Goal: Task Accomplishment & Management: Use online tool/utility

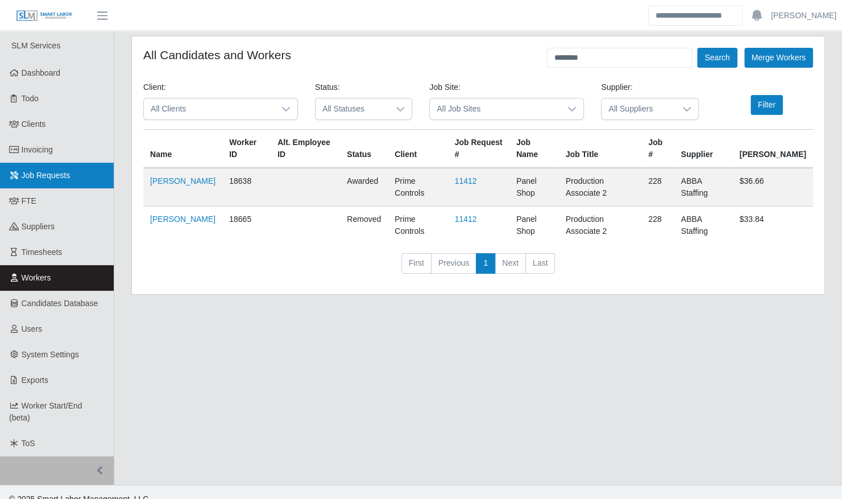
click at [36, 176] on span "Job Requests" at bounding box center [46, 175] width 49 height 9
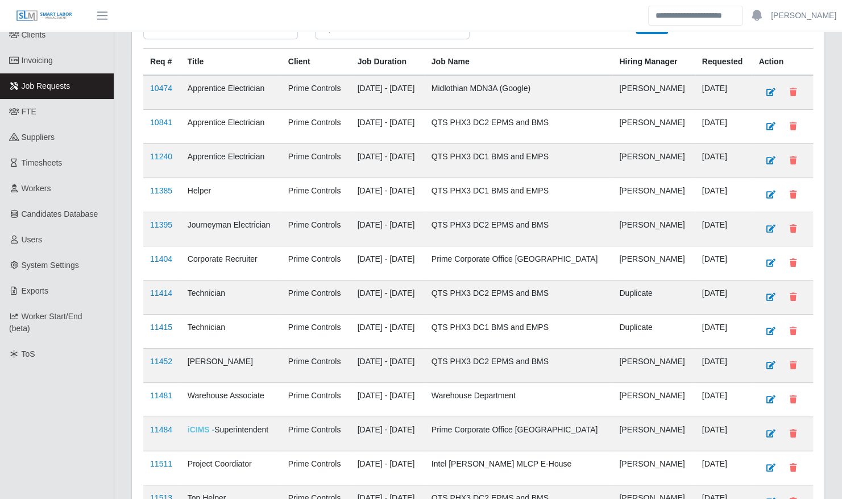
scroll to position [93, 0]
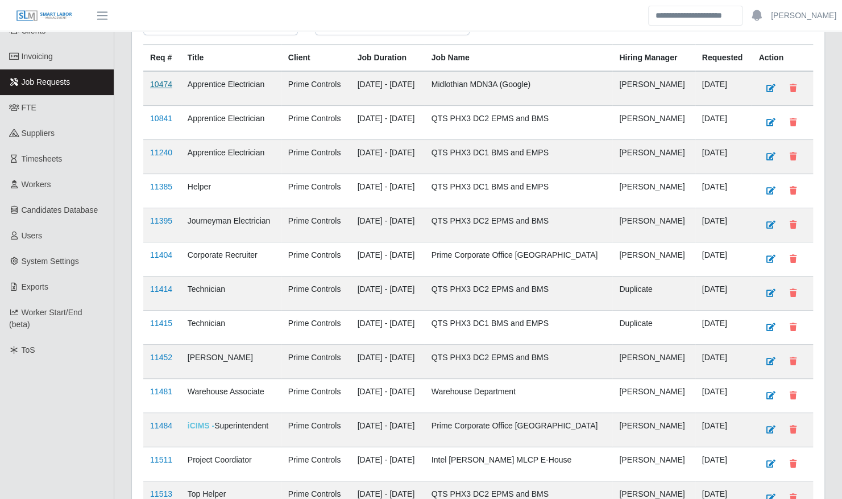
click at [171, 81] on link "10474" at bounding box center [161, 84] width 22 height 9
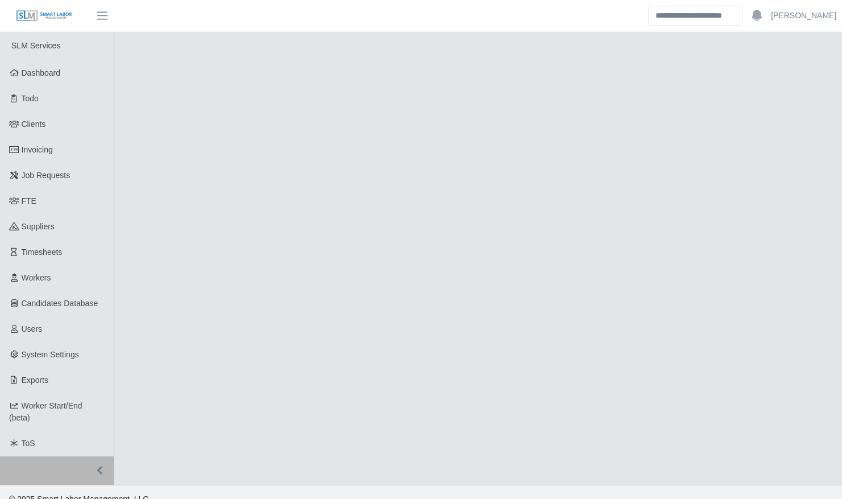
select select "****"
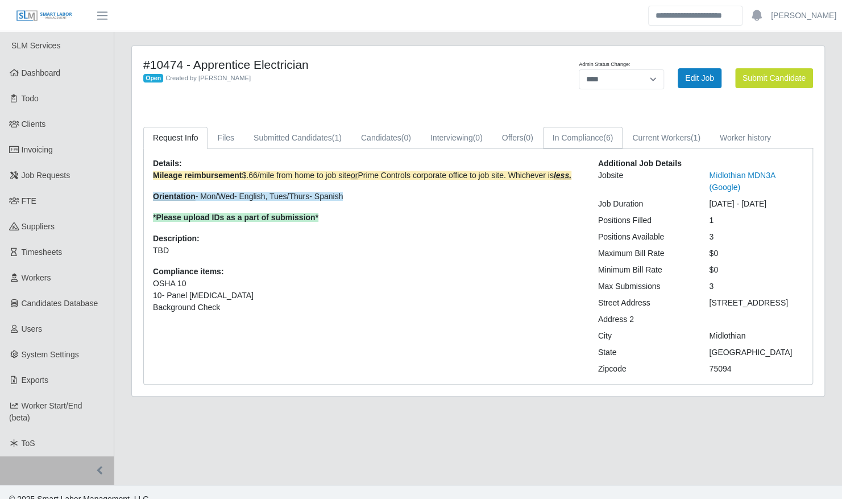
click at [597, 137] on link "In Compliance (6)" at bounding box center [583, 138] width 80 height 22
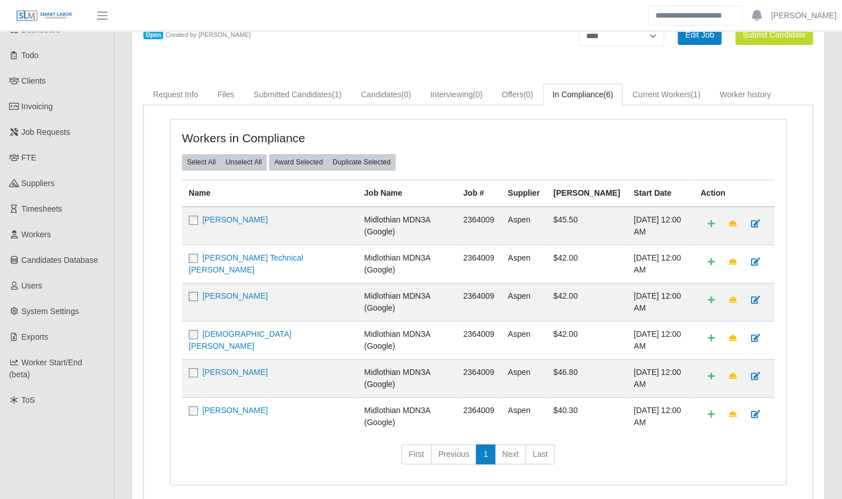
scroll to position [44, 0]
drag, startPoint x: 796, startPoint y: 241, endPoint x: 778, endPoint y: 237, distance: 18.1
click at [796, 241] on div "Workers in Compliance Select All Unselect All Award Selected Duplicate Selected…" at bounding box center [478, 308] width 651 height 380
click at [752, 225] on link at bounding box center [756, 223] width 24 height 20
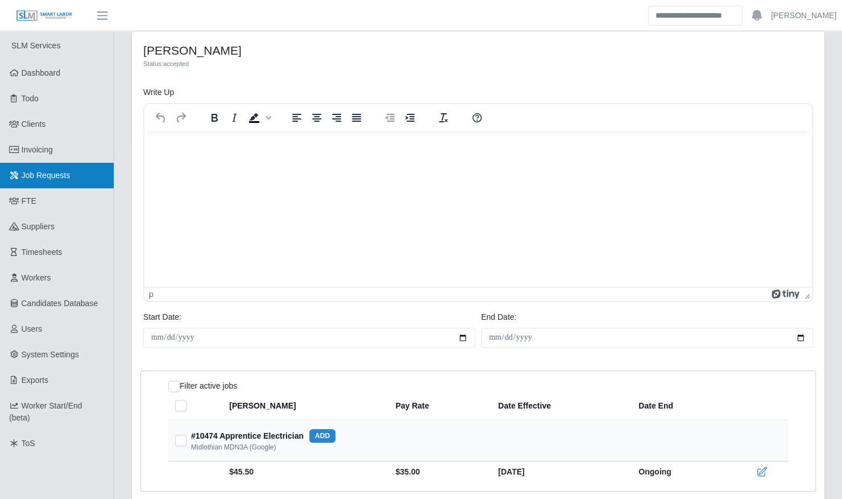
click at [60, 175] on span "Job Requests" at bounding box center [46, 175] width 49 height 9
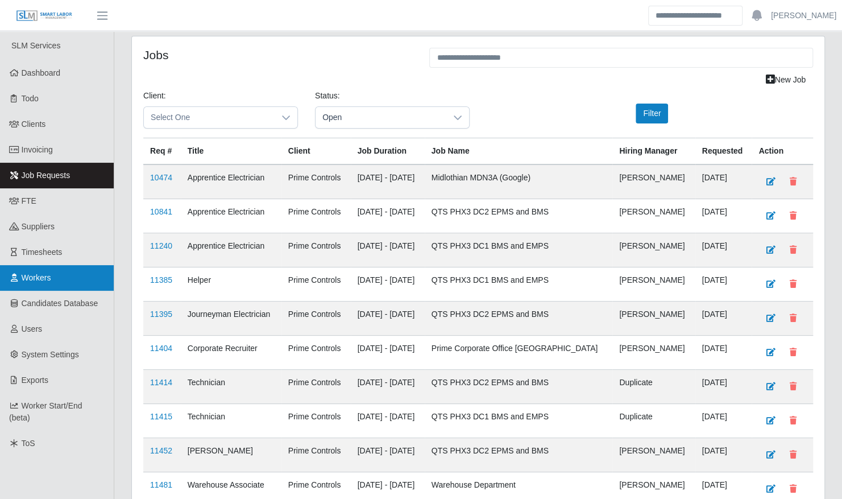
drag, startPoint x: 43, startPoint y: 271, endPoint x: 53, endPoint y: 269, distance: 9.8
click at [43, 271] on link "Workers" at bounding box center [57, 278] width 114 height 26
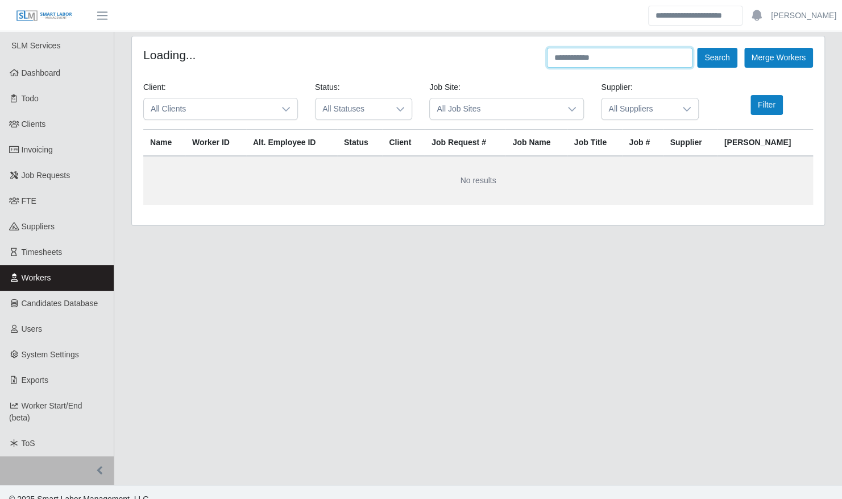
click at [574, 60] on input "text" at bounding box center [620, 58] width 146 height 20
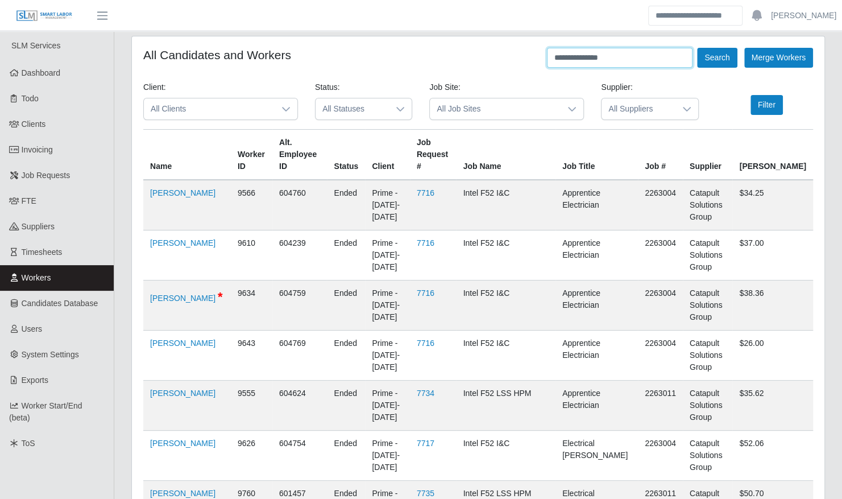
click at [697, 48] on button "Search" at bounding box center [717, 58] width 40 height 20
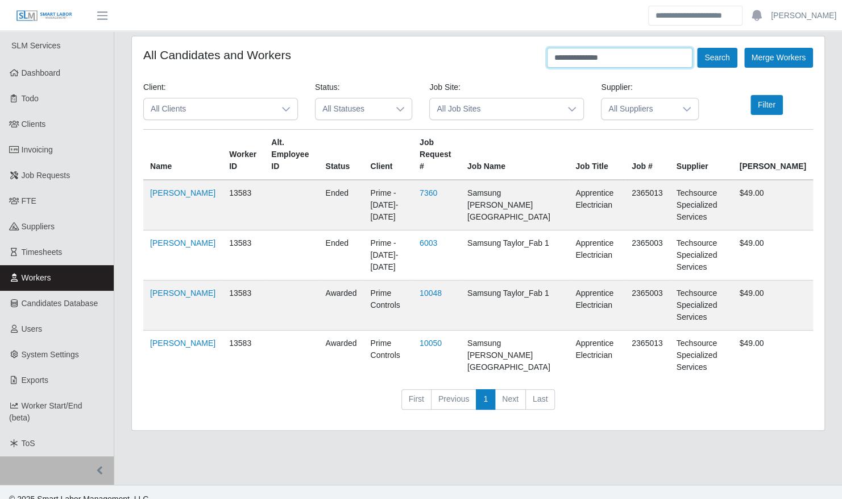
drag, startPoint x: 631, startPoint y: 61, endPoint x: 536, endPoint y: 59, distance: 95.0
click at [556, 60] on input "**********" at bounding box center [620, 58] width 146 height 20
click at [697, 48] on button "Search" at bounding box center [717, 58] width 40 height 20
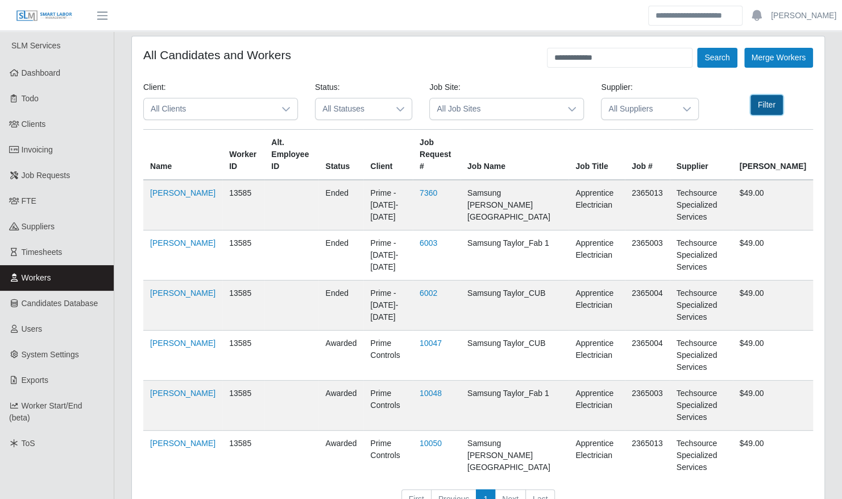
click at [763, 105] on button "Filter" at bounding box center [767, 105] width 32 height 20
click at [164, 439] on link "[PERSON_NAME]" at bounding box center [182, 443] width 65 height 9
drag, startPoint x: 633, startPoint y: 62, endPoint x: 541, endPoint y: 62, distance: 92.1
click at [541, 62] on div "**********" at bounding box center [478, 58] width 670 height 20
click at [697, 48] on button "Search" at bounding box center [717, 58] width 40 height 20
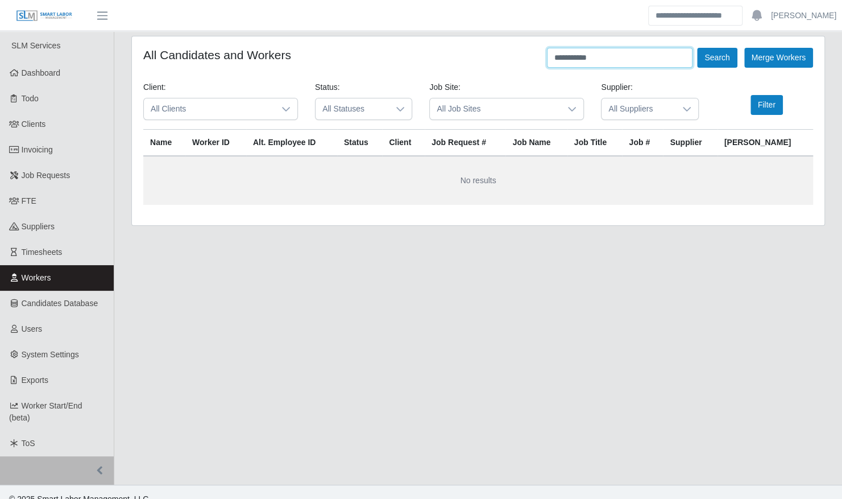
click at [573, 59] on input "**********" at bounding box center [620, 58] width 146 height 20
click at [697, 48] on button "Search" at bounding box center [717, 58] width 40 height 20
click at [768, 104] on button "Filter" at bounding box center [767, 105] width 32 height 20
click at [597, 59] on input "**********" at bounding box center [620, 58] width 146 height 20
click at [697, 48] on button "Search" at bounding box center [717, 58] width 40 height 20
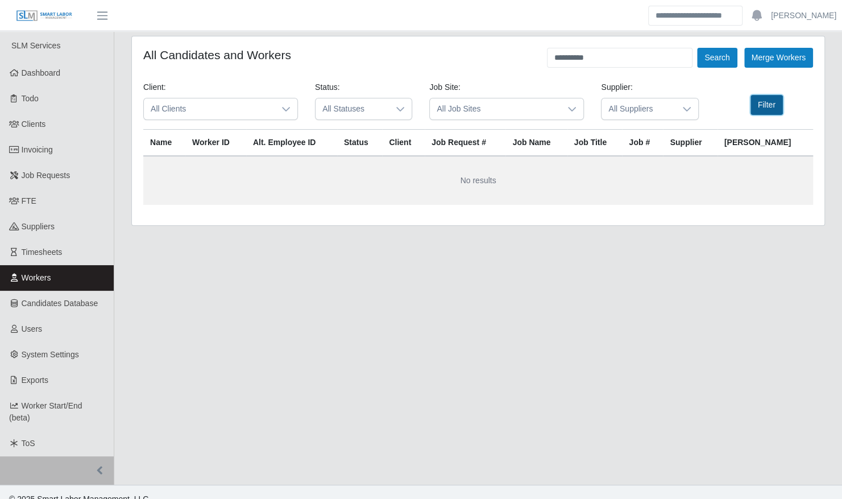
click at [767, 107] on button "Filter" at bounding box center [767, 105] width 32 height 20
click at [569, 59] on input "**********" at bounding box center [620, 58] width 146 height 20
click at [770, 105] on button "Filter" at bounding box center [767, 105] width 32 height 20
drag, startPoint x: 609, startPoint y: 54, endPoint x: 534, endPoint y: 53, distance: 75.1
click at [534, 53] on div "**********" at bounding box center [478, 58] width 670 height 20
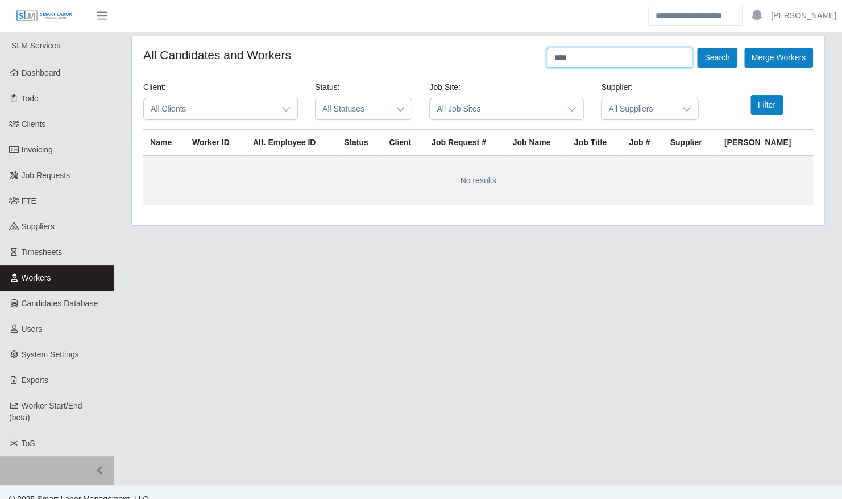
click at [697, 48] on button "Search" at bounding box center [717, 58] width 40 height 20
click at [778, 105] on button "Filter" at bounding box center [767, 105] width 32 height 20
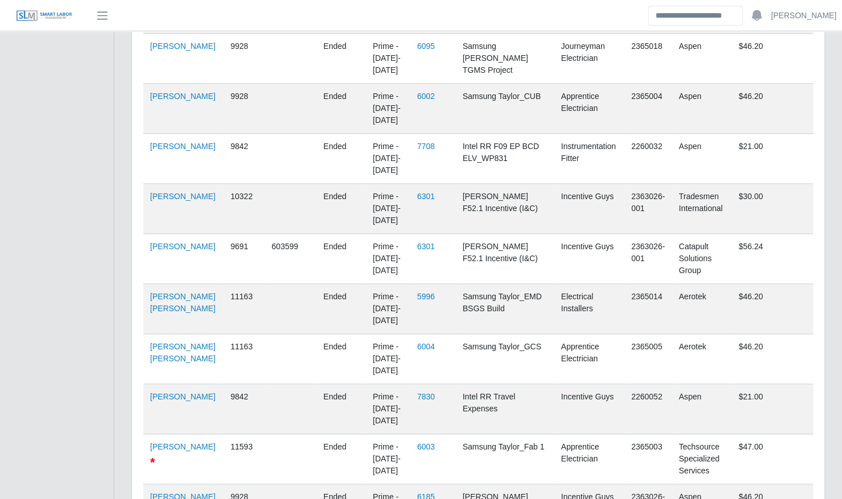
scroll to position [753, 0]
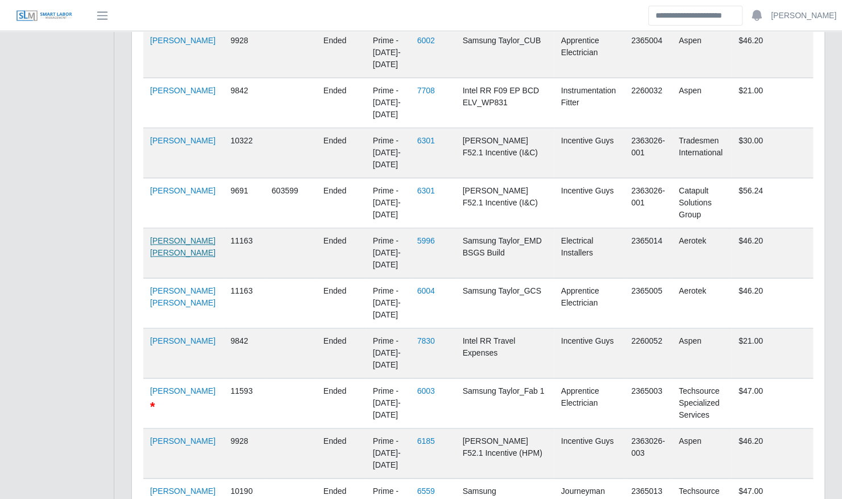
click at [165, 243] on link "Jessi Alan Pena" at bounding box center [182, 246] width 65 height 21
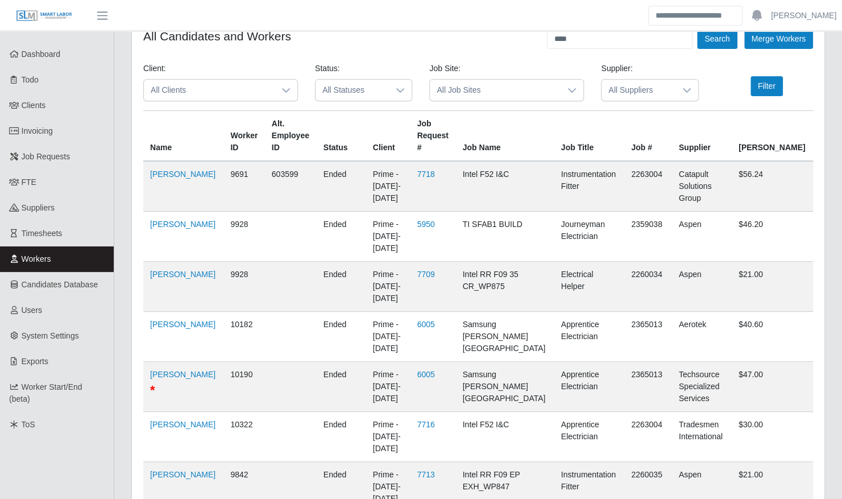
scroll to position [0, 0]
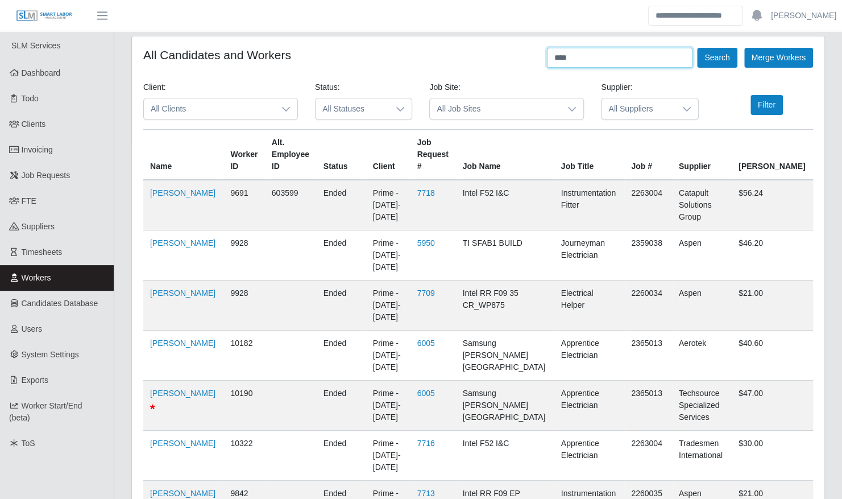
drag, startPoint x: 585, startPoint y: 58, endPoint x: 511, endPoint y: 54, distance: 74.6
click at [514, 57] on div "All Candidates and Workers **** Search Merge Workers" at bounding box center [478, 58] width 670 height 20
click at [697, 48] on button "Search" at bounding box center [717, 58] width 40 height 20
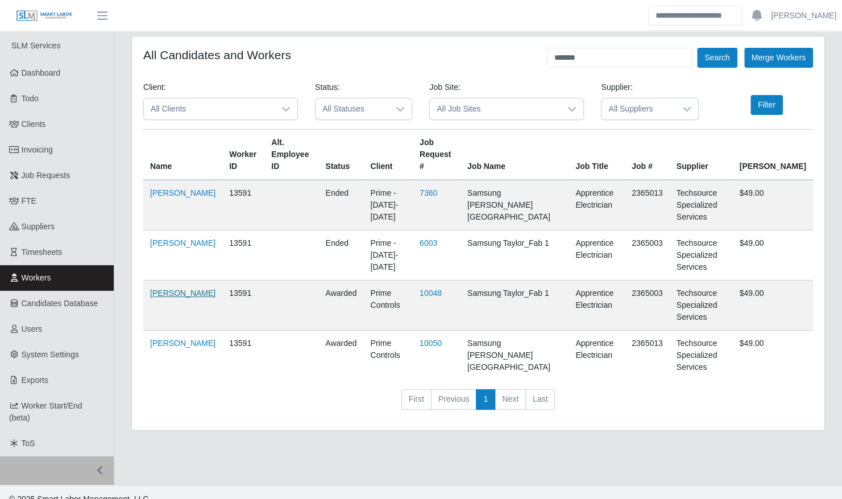
click at [169, 288] on link "Damisey Castro" at bounding box center [182, 292] width 65 height 9
drag, startPoint x: 598, startPoint y: 57, endPoint x: 512, endPoint y: 56, distance: 85.9
click at [512, 56] on div "All Candidates and Workers ******* Search Merge Workers" at bounding box center [478, 58] width 670 height 20
click at [697, 48] on button "Search" at bounding box center [717, 58] width 40 height 20
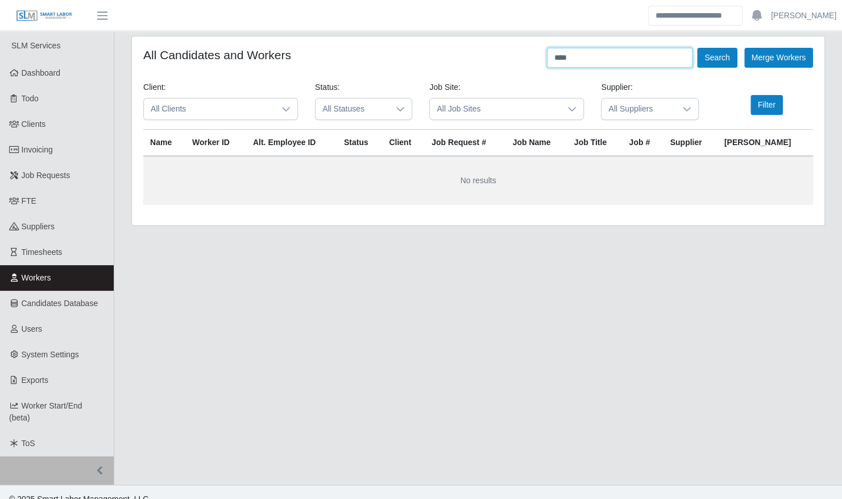
click at [697, 48] on button "Search" at bounding box center [717, 58] width 40 height 20
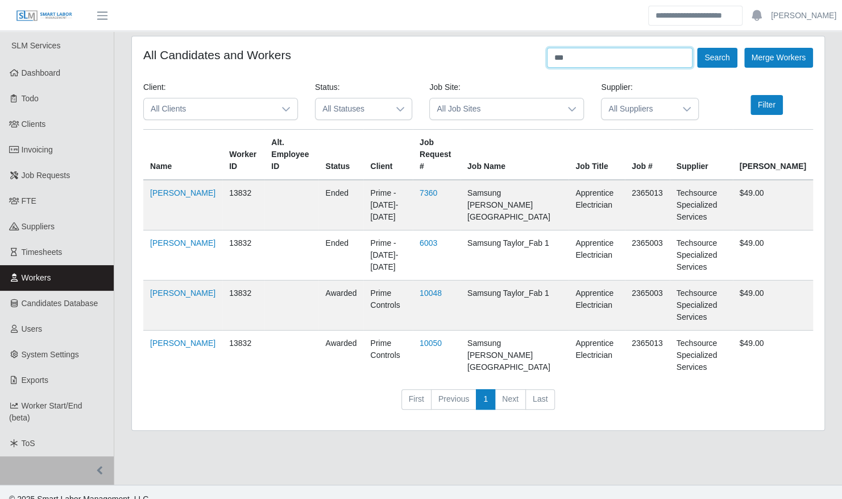
type input "***"
click at [172, 235] on td "Dazzaev Fernandez" at bounding box center [182, 255] width 79 height 50
click at [171, 238] on link "Dazzaev Fernandez" at bounding box center [182, 242] width 65 height 9
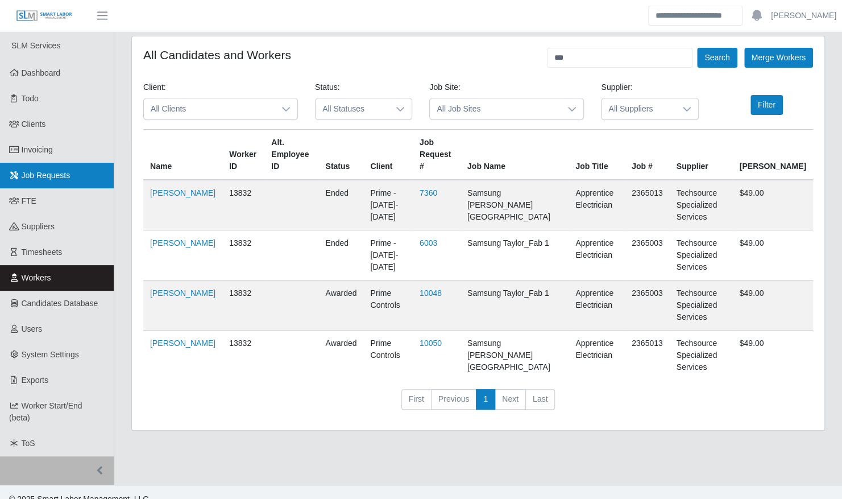
click at [43, 176] on span "Job Requests" at bounding box center [46, 175] width 49 height 9
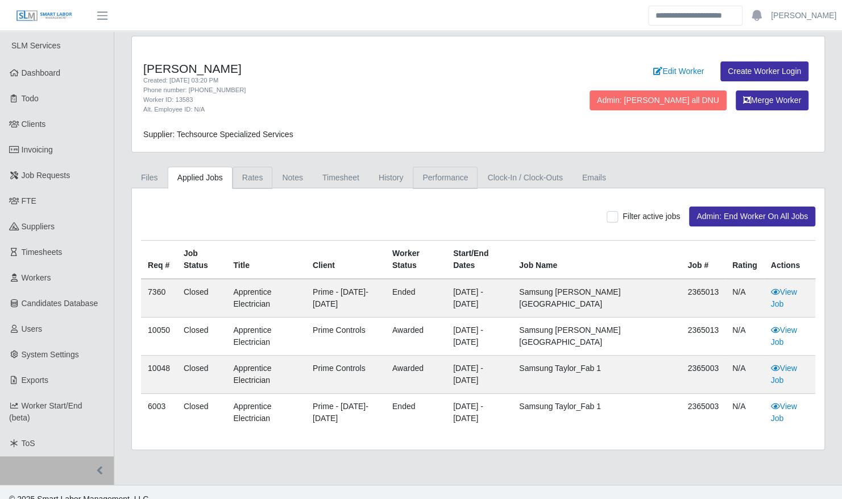
drag, startPoint x: 257, startPoint y: 180, endPoint x: 441, endPoint y: 180, distance: 184.8
click at [257, 180] on link "Rates" at bounding box center [253, 178] width 40 height 22
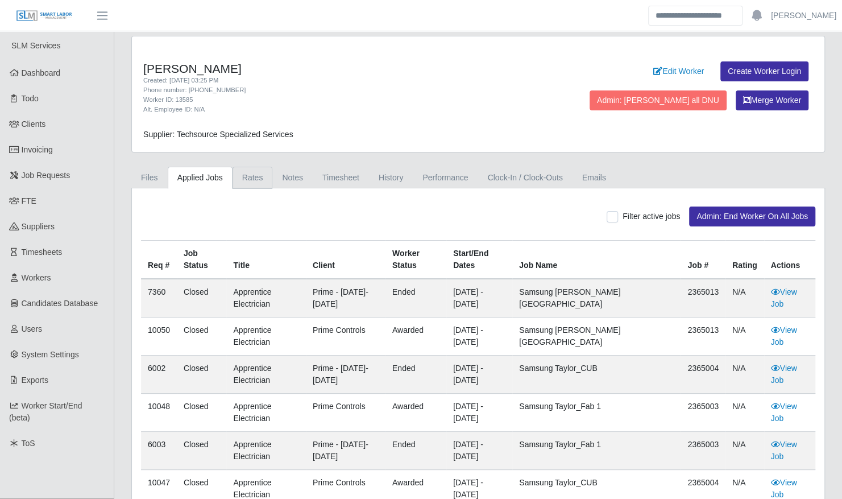
click at [242, 181] on link "Rates" at bounding box center [253, 178] width 40 height 22
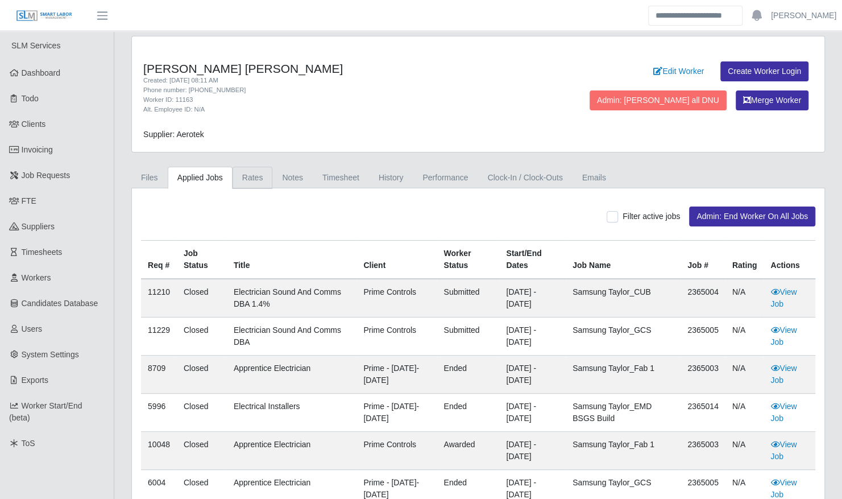
click at [250, 179] on link "Rates" at bounding box center [253, 178] width 40 height 22
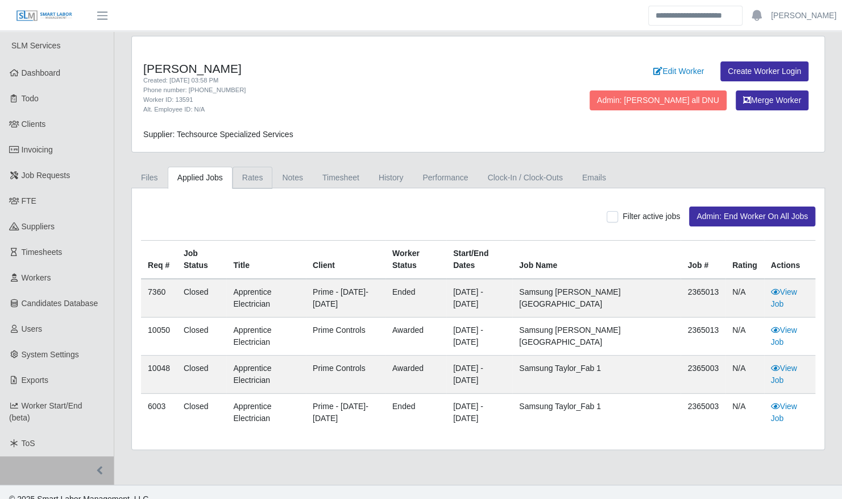
click at [241, 167] on link "Rates" at bounding box center [253, 178] width 40 height 22
click at [250, 176] on link "Rates" at bounding box center [253, 178] width 40 height 22
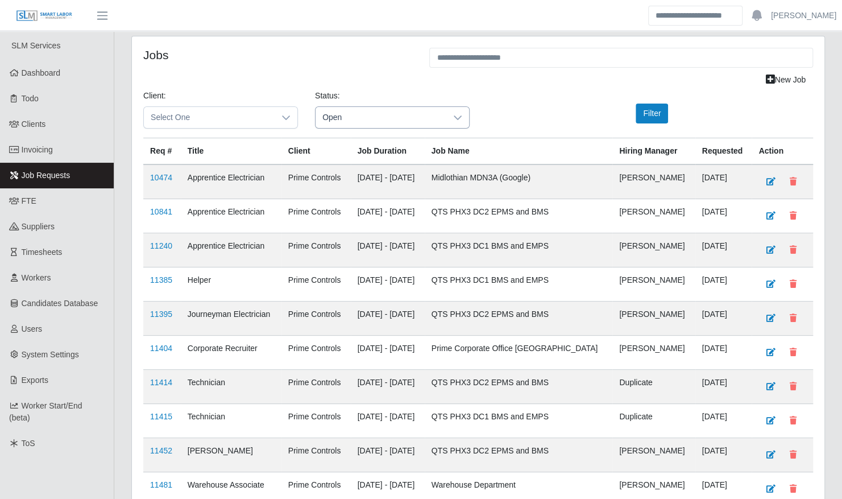
click at [455, 117] on icon at bounding box center [457, 117] width 9 height 9
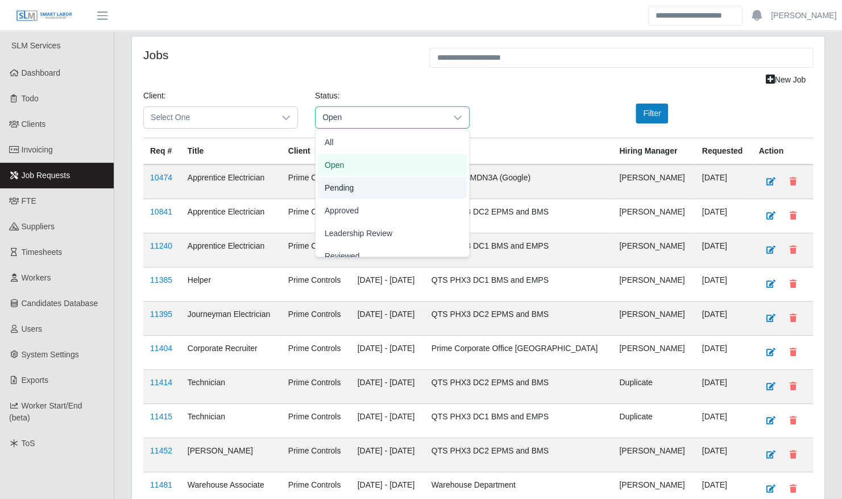
click at [394, 189] on li "Pending" at bounding box center [392, 188] width 149 height 22
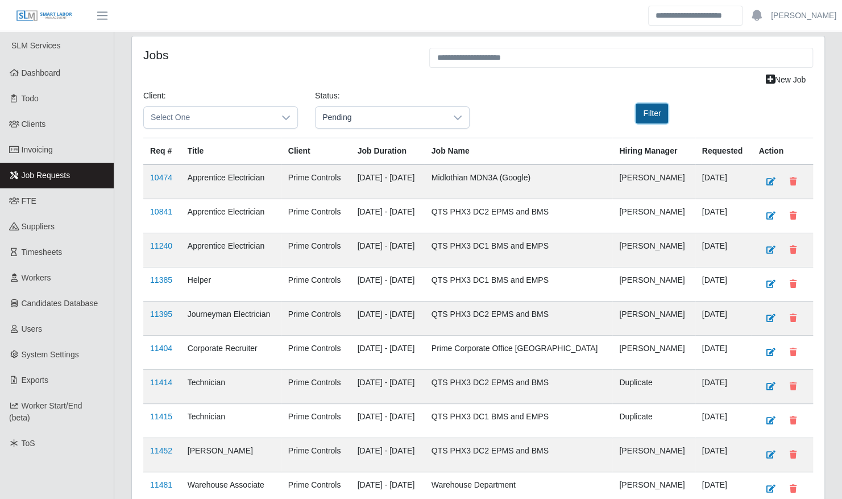
click at [665, 112] on button "Filter" at bounding box center [652, 114] width 32 height 20
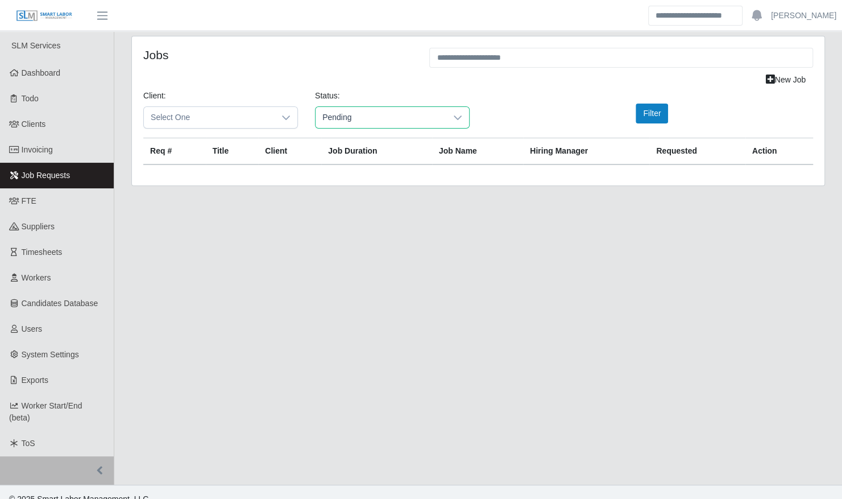
drag, startPoint x: 373, startPoint y: 118, endPoint x: 348, endPoint y: 114, distance: 25.4
click at [348, 114] on span "Pending" at bounding box center [381, 117] width 131 height 21
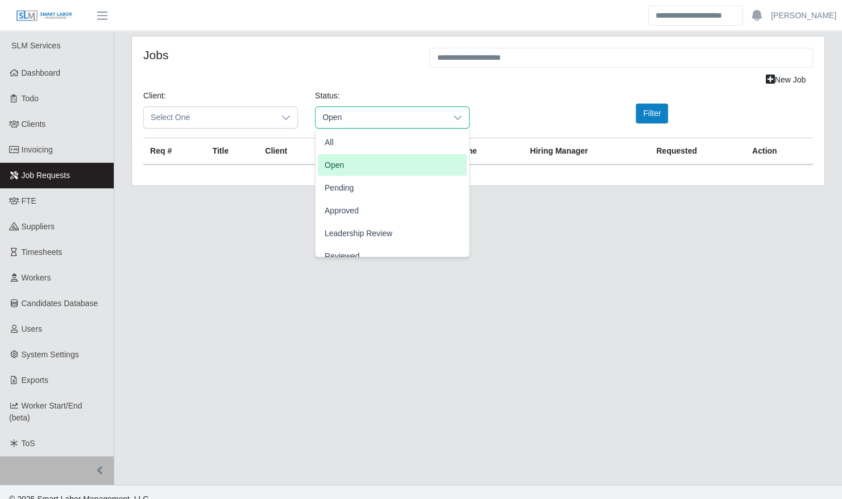
click at [353, 164] on li "Open" at bounding box center [392, 165] width 149 height 22
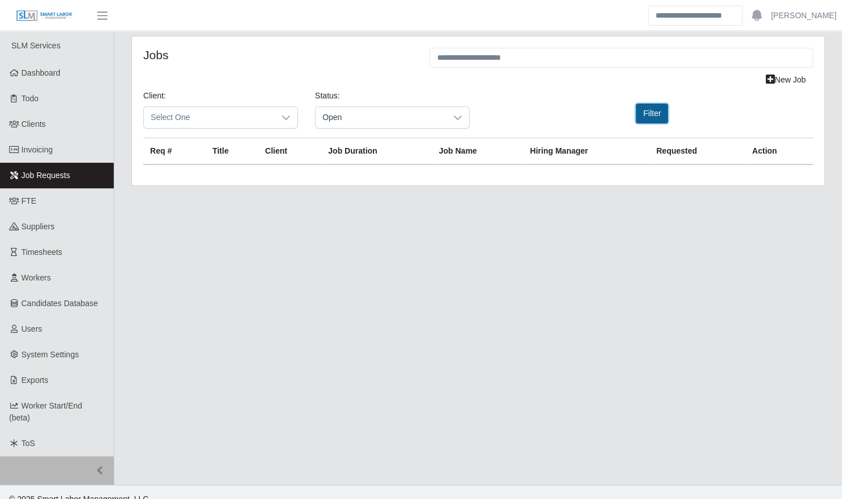
click at [644, 109] on button "Filter" at bounding box center [652, 114] width 32 height 20
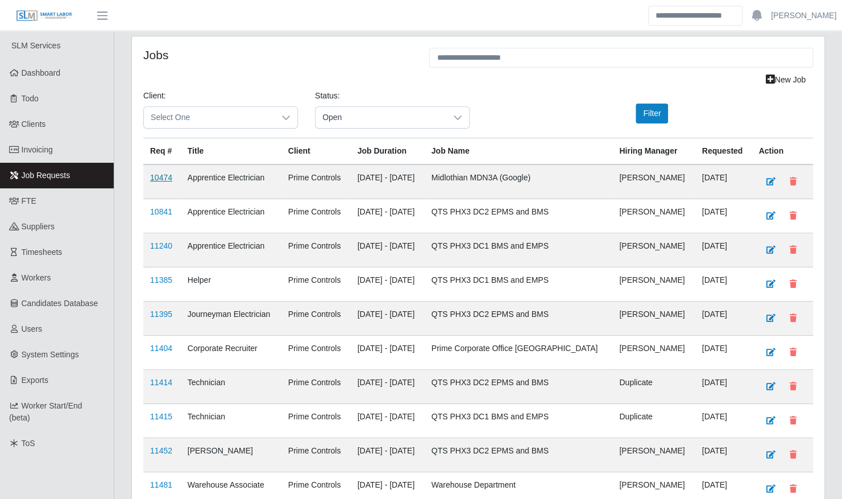
click at [163, 177] on link "10474" at bounding box center [161, 177] width 22 height 9
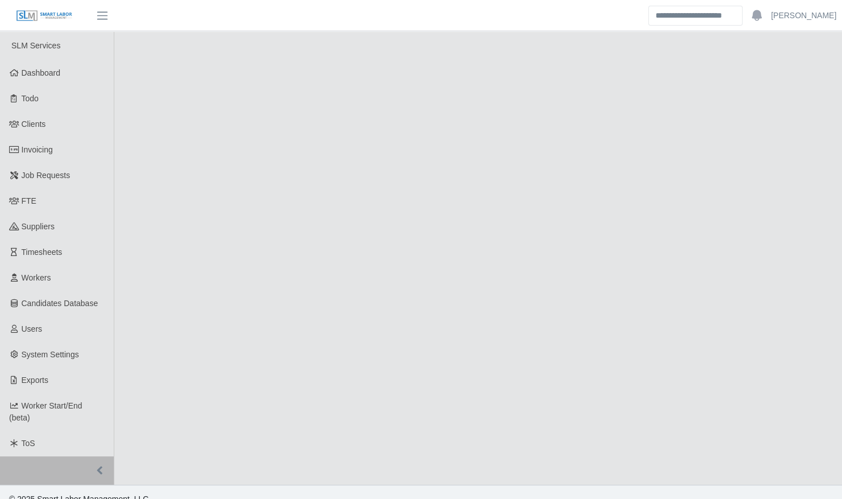
select select "****"
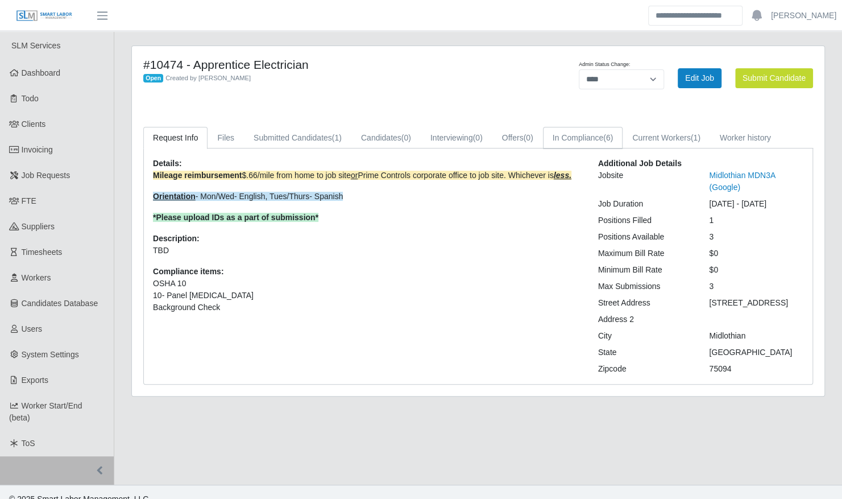
click at [578, 133] on link "In Compliance (6)" at bounding box center [583, 138] width 80 height 22
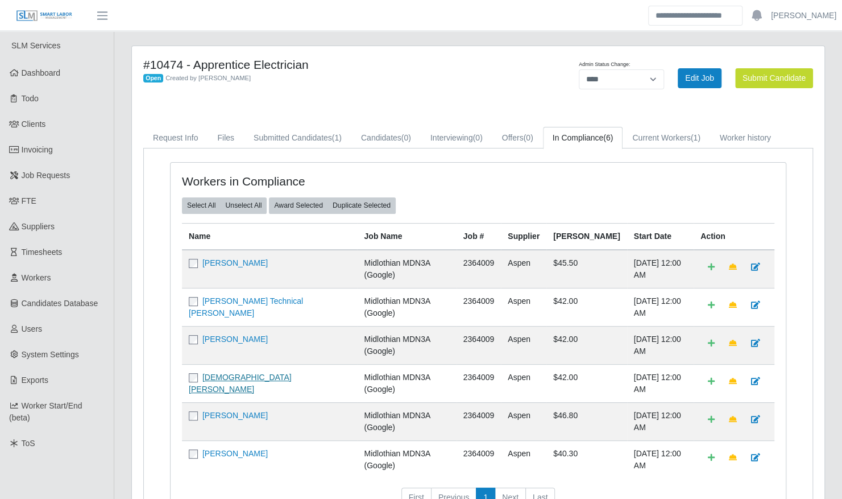
click at [228, 373] on link "[DEMOGRAPHIC_DATA][PERSON_NAME]" at bounding box center [240, 383] width 103 height 21
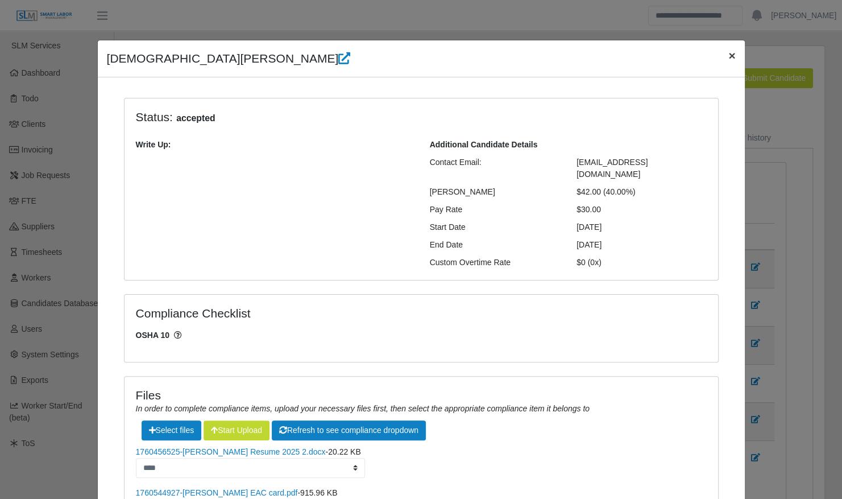
click at [729, 56] on span "×" at bounding box center [732, 55] width 7 height 13
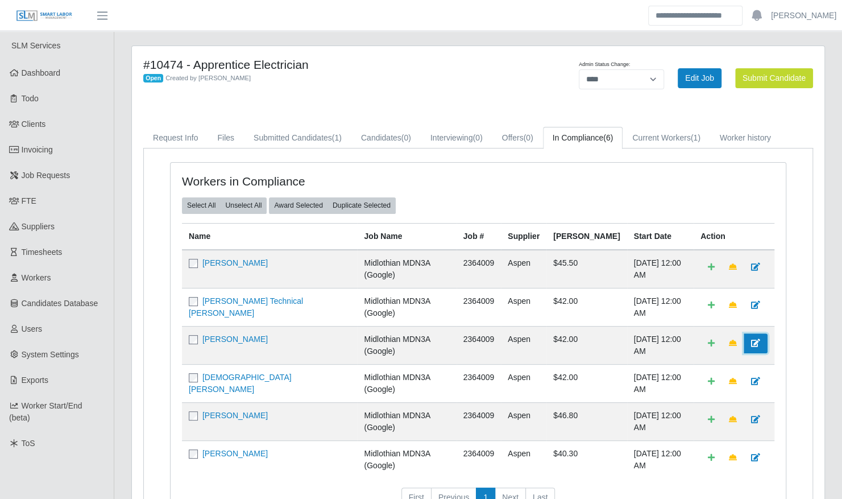
click at [755, 339] on icon at bounding box center [755, 343] width 9 height 8
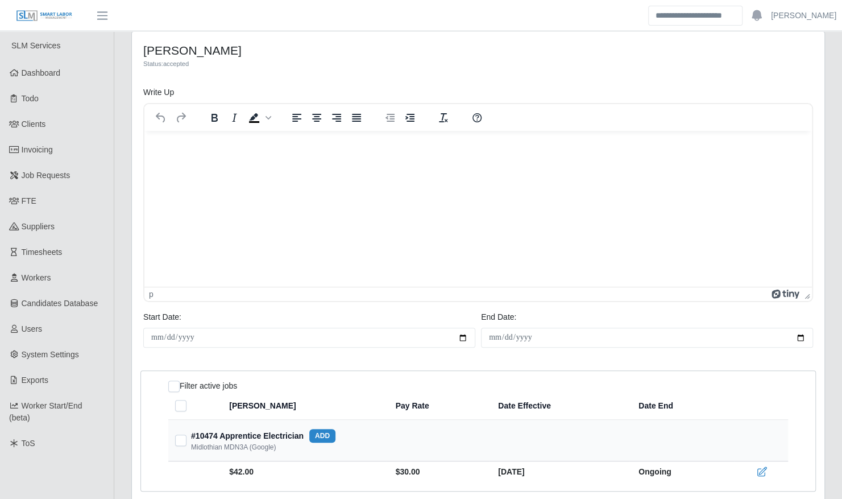
click at [230, 160] on html at bounding box center [478, 146] width 668 height 31
drag, startPoint x: 245, startPoint y: 144, endPoint x: 282, endPoint y: 274, distance: 135.0
click at [144, 143] on html "**********" at bounding box center [478, 146] width 668 height 31
copy p "**********"
click at [126, 175] on div "**********" at bounding box center [478, 308] width 711 height 554
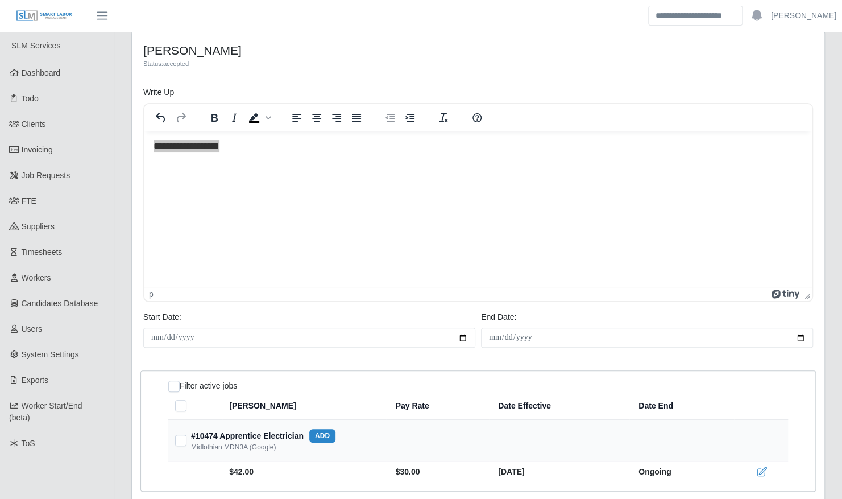
scroll to position [113, 0]
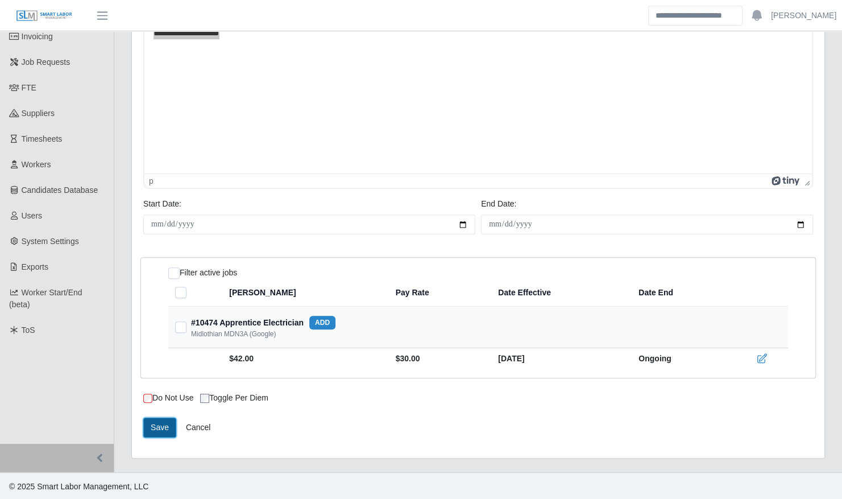
click at [154, 423] on button "Save" at bounding box center [159, 427] width 33 height 20
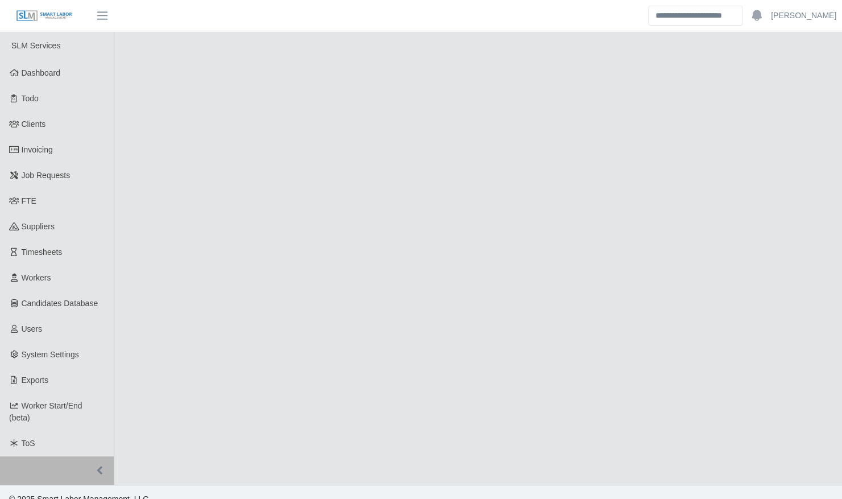
select select "****"
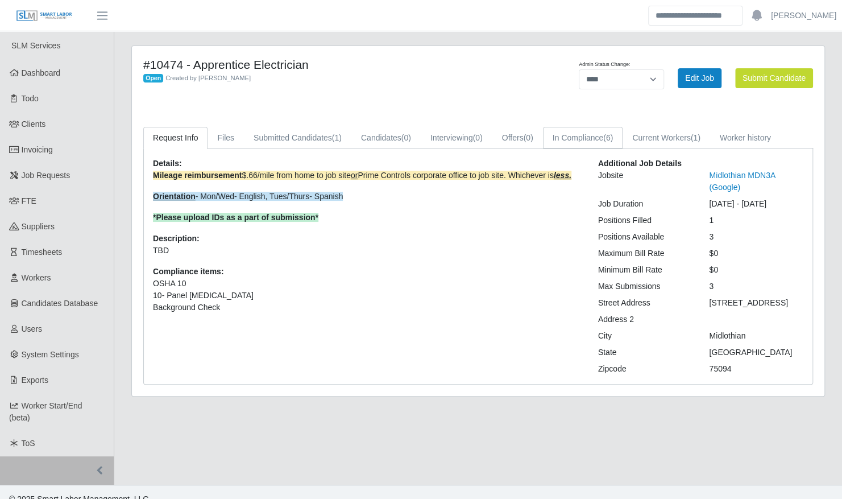
click at [595, 137] on link "In Compliance (6)" at bounding box center [583, 138] width 80 height 22
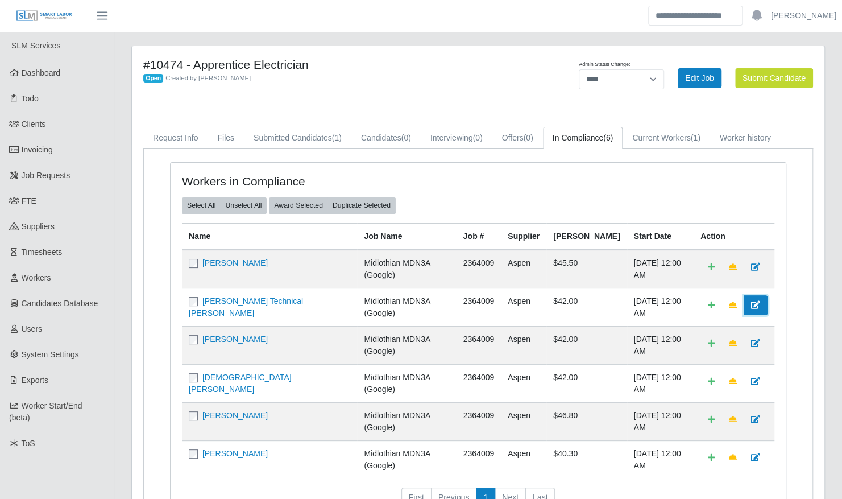
click at [757, 301] on icon at bounding box center [755, 305] width 9 height 8
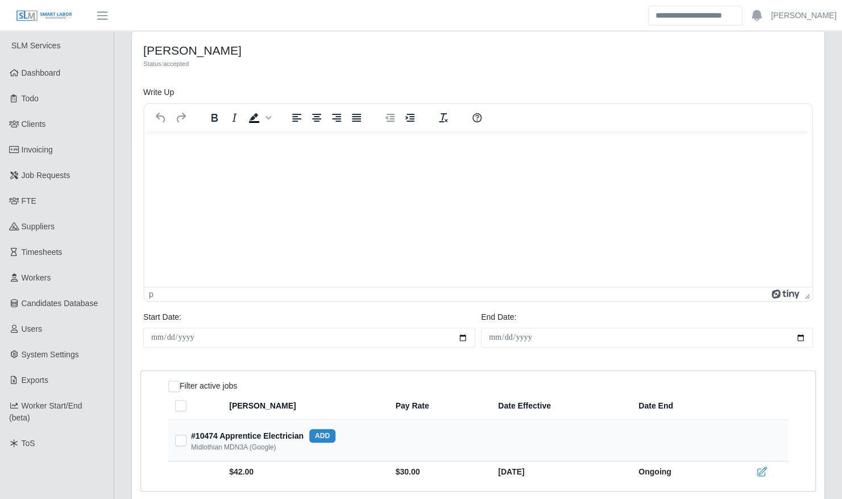
click at [306, 162] on html at bounding box center [478, 146] width 668 height 31
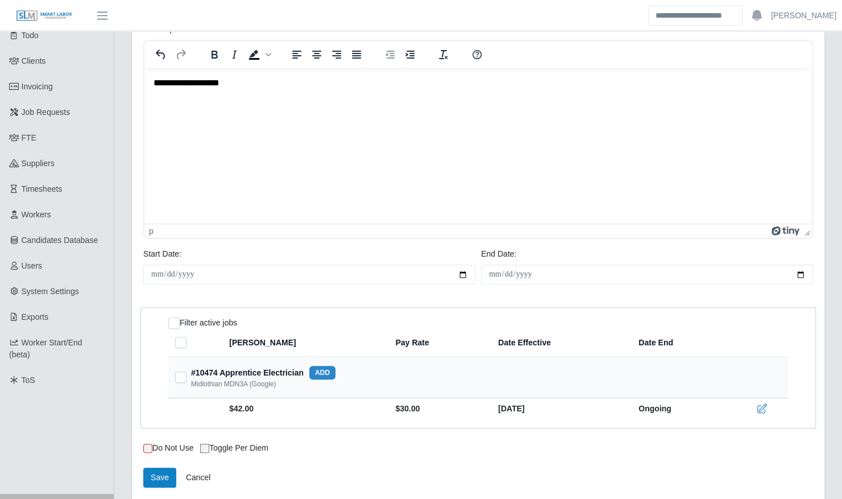
scroll to position [113, 0]
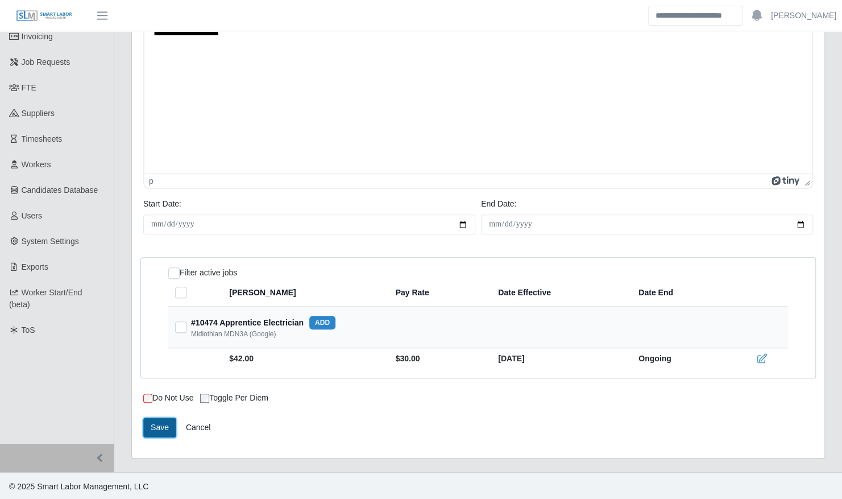
click at [164, 423] on button "Save" at bounding box center [159, 427] width 33 height 20
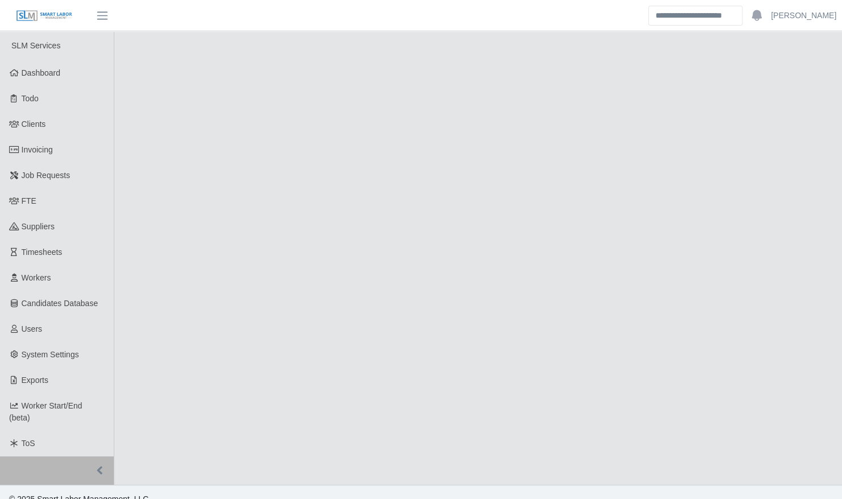
select select "****"
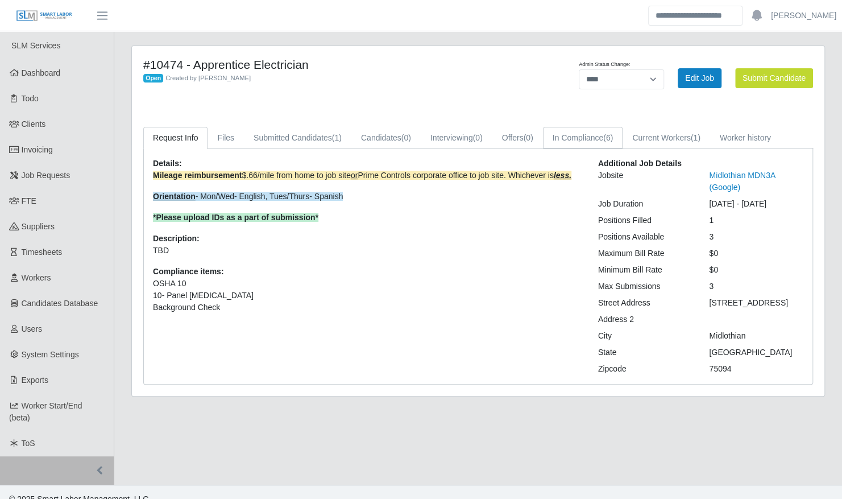
click at [599, 133] on link "In Compliance (6)" at bounding box center [583, 138] width 80 height 22
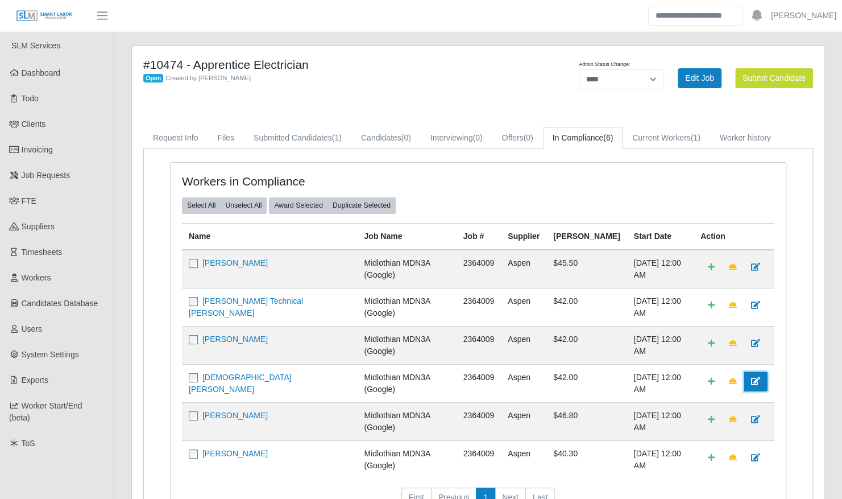
click at [762, 371] on link at bounding box center [756, 381] width 24 height 20
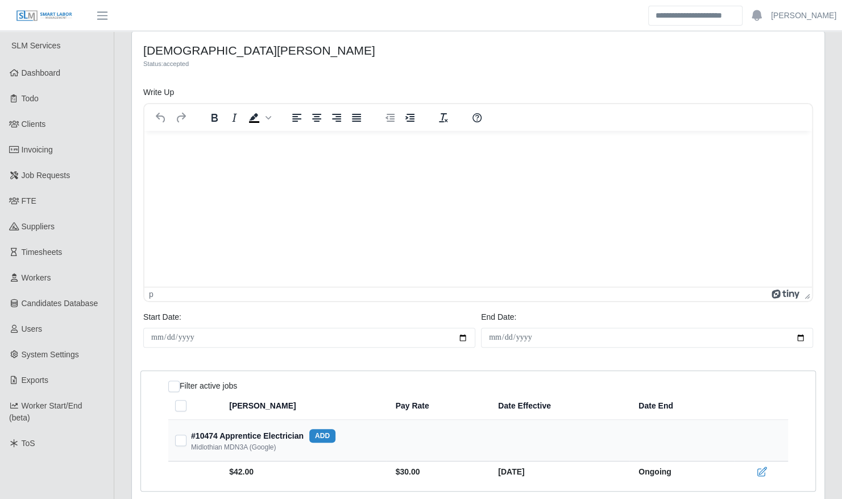
click at [275, 162] on html at bounding box center [478, 146] width 668 height 31
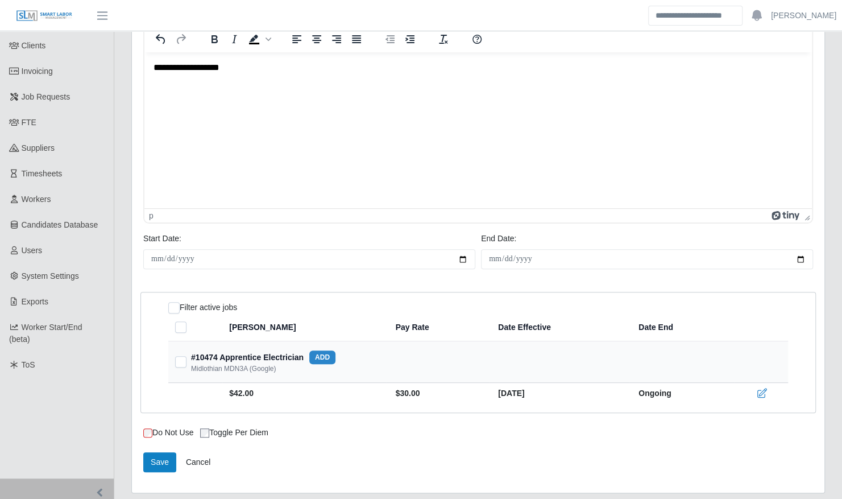
scroll to position [113, 0]
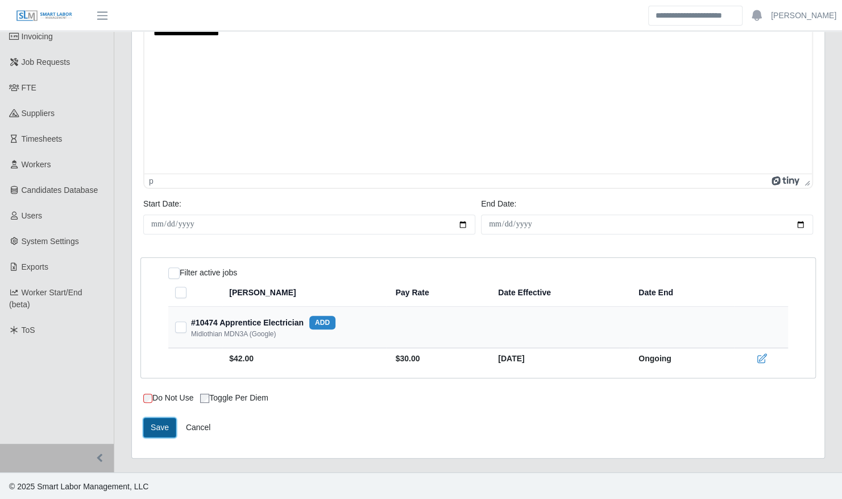
click at [161, 429] on button "Save" at bounding box center [159, 427] width 33 height 20
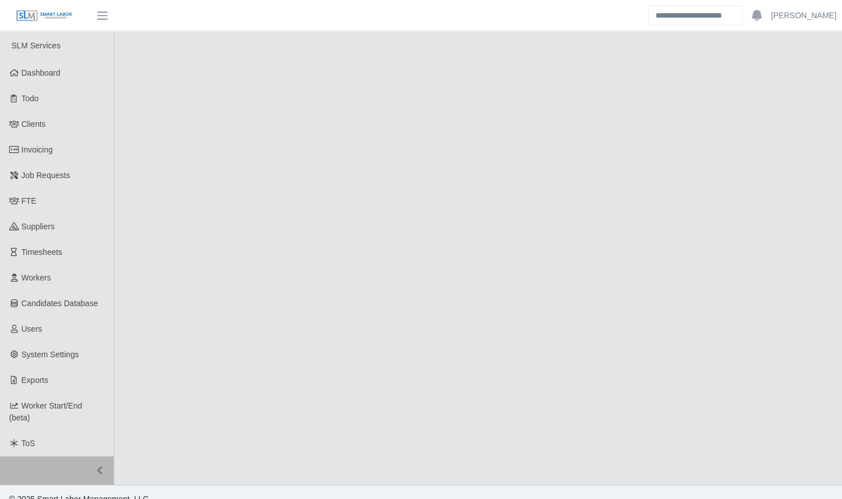
select select "****"
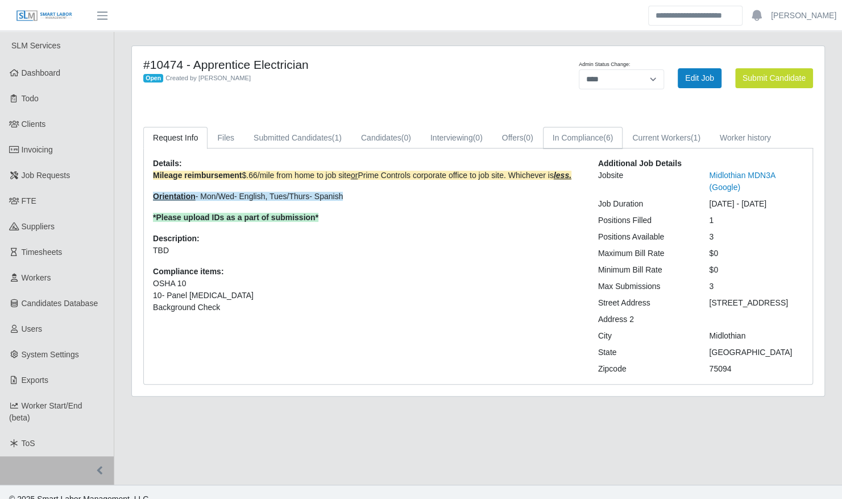
click at [572, 138] on link "In Compliance (6)" at bounding box center [583, 138] width 80 height 22
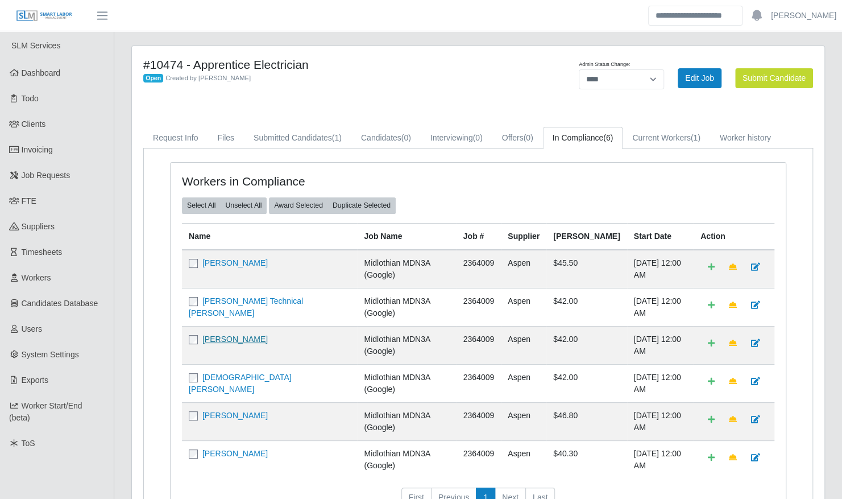
click at [235, 334] on link "Orlando Yumar" at bounding box center [234, 338] width 65 height 9
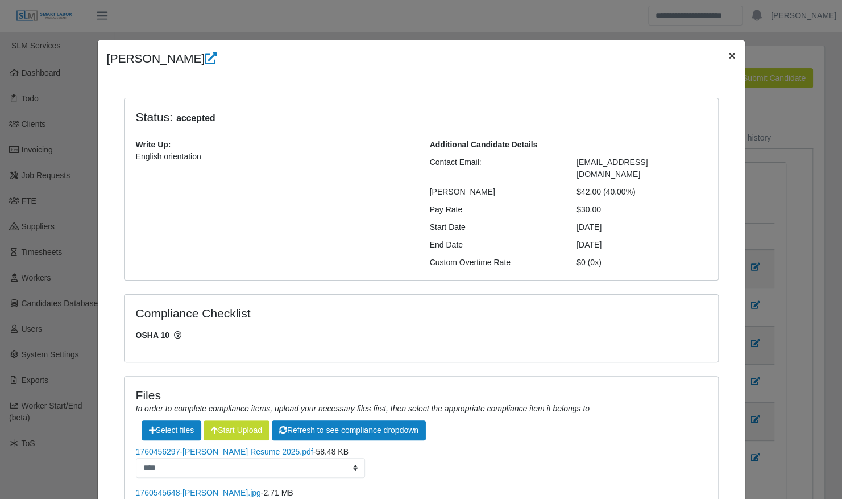
click at [722, 59] on button "×" at bounding box center [731, 55] width 25 height 30
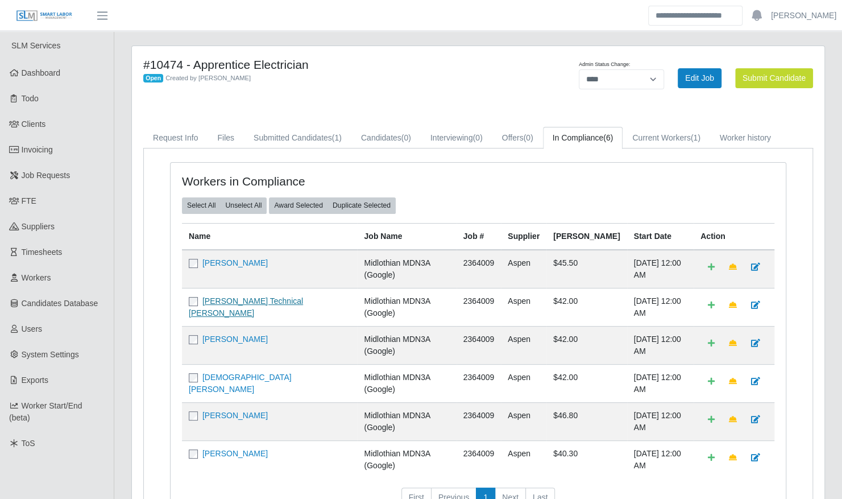
click at [236, 296] on link "Armando Technical Hernandez-Bastidas" at bounding box center [246, 306] width 114 height 21
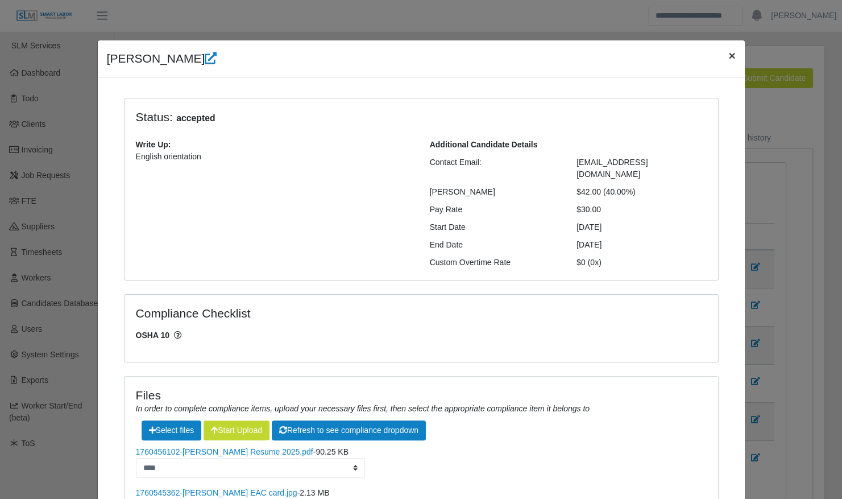
click at [729, 61] on span "×" at bounding box center [732, 55] width 7 height 13
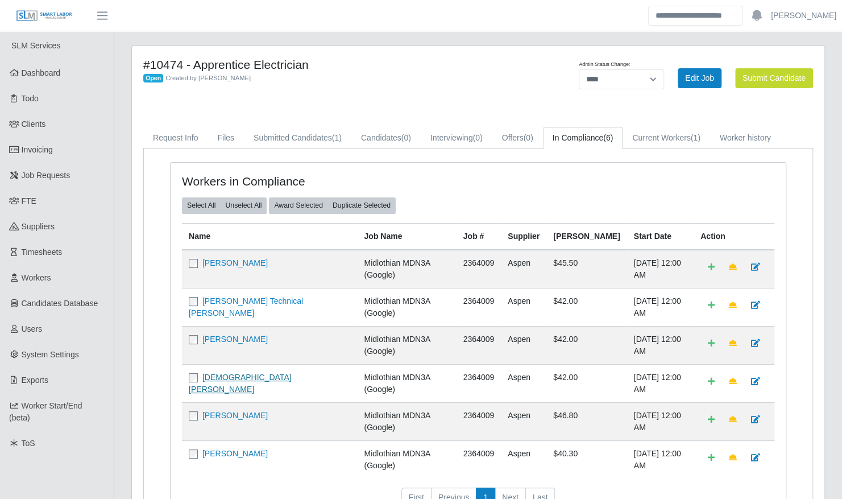
click at [233, 373] on link "Jesus Nava" at bounding box center [240, 383] width 103 height 21
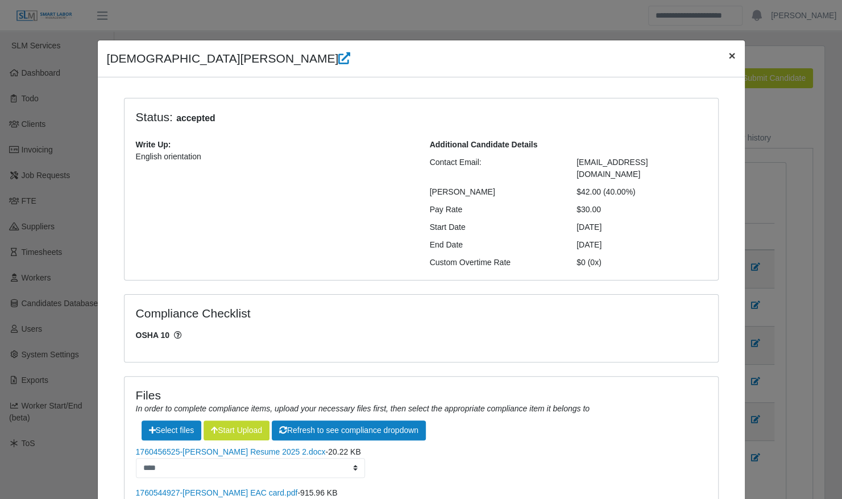
click at [729, 58] on span "×" at bounding box center [732, 55] width 7 height 13
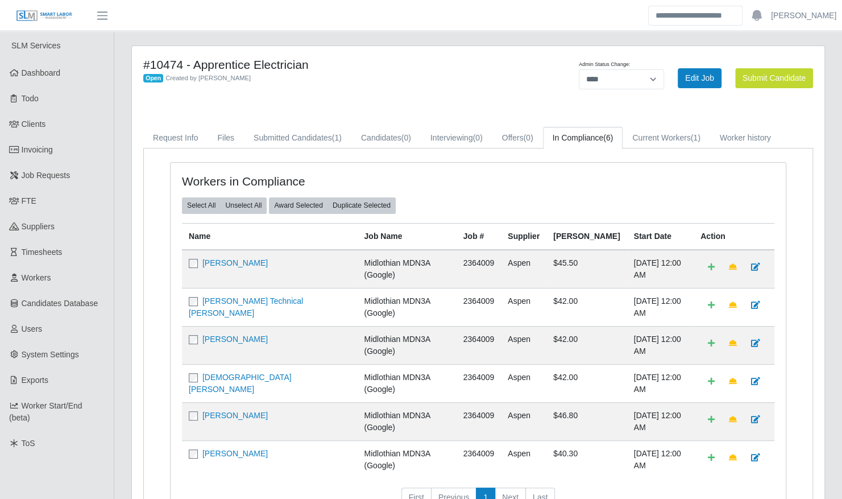
click at [776, 271] on div "Workers in Compliance Select All Unselect All Award Selected Duplicate Selected…" at bounding box center [478, 345] width 615 height 365
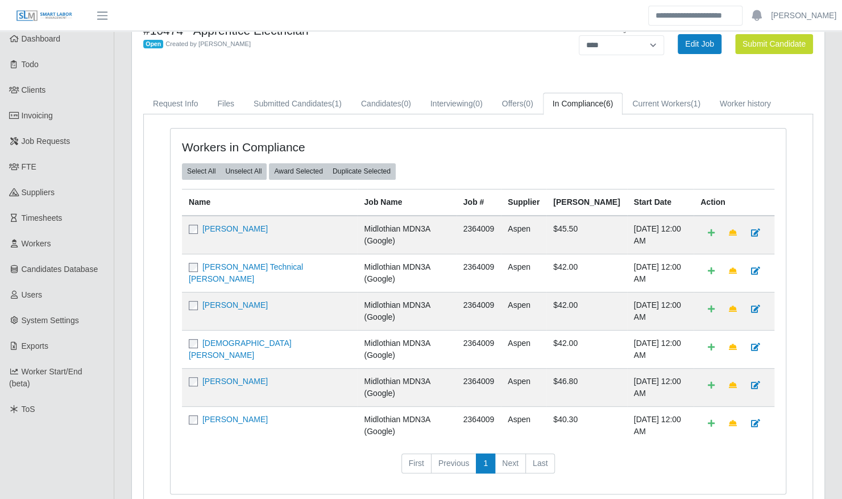
scroll to position [77, 0]
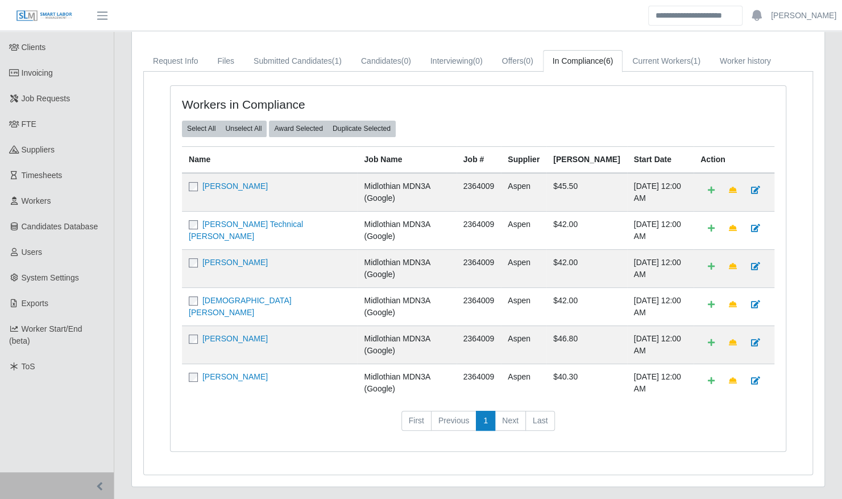
click at [778, 226] on div "Workers in Compliance Select All Unselect All Award Selected Duplicate Selected…" at bounding box center [478, 268] width 615 height 365
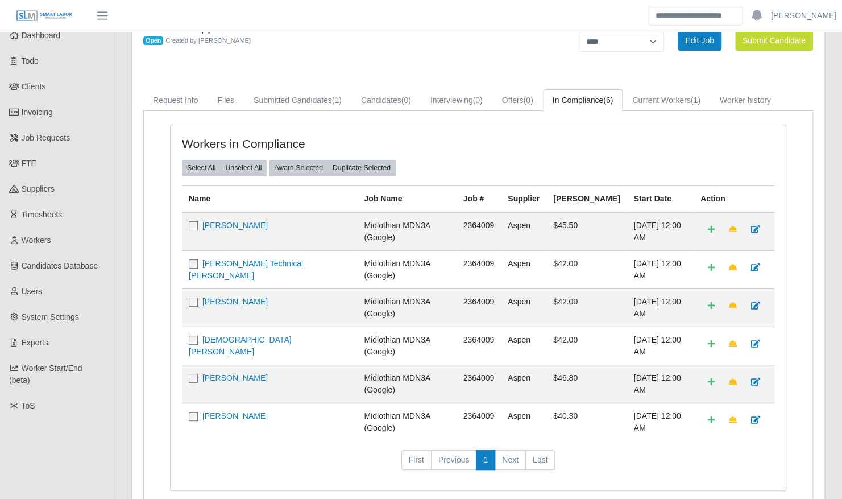
scroll to position [0, 0]
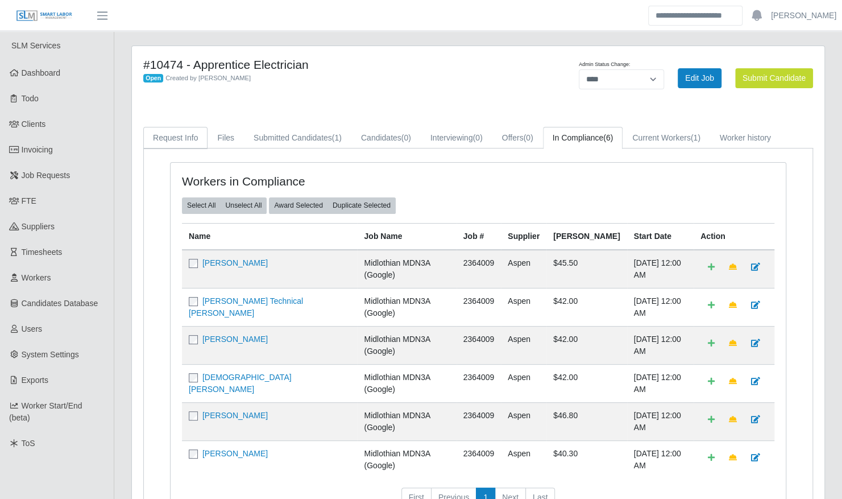
click at [183, 137] on link "Request Info" at bounding box center [175, 138] width 64 height 22
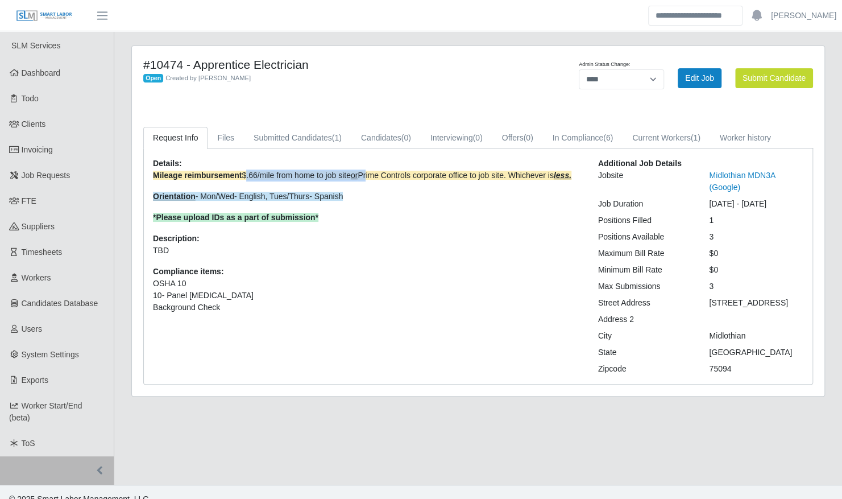
drag, startPoint x: 243, startPoint y: 173, endPoint x: 370, endPoint y: 176, distance: 126.3
click at [370, 176] on span "Mileage reimbursement $.66/mile from home to job site or Prime Controls corpora…" at bounding box center [362, 175] width 419 height 9
drag, startPoint x: 370, startPoint y: 176, endPoint x: 414, endPoint y: 189, distance: 46.3
click at [411, 189] on p "Mileage reimbursement $.66/mile from home to job site or Prime Controls corpora…" at bounding box center [367, 196] width 428 height 54
drag, startPoint x: 429, startPoint y: 181, endPoint x: 502, endPoint y: 180, distance: 72.8
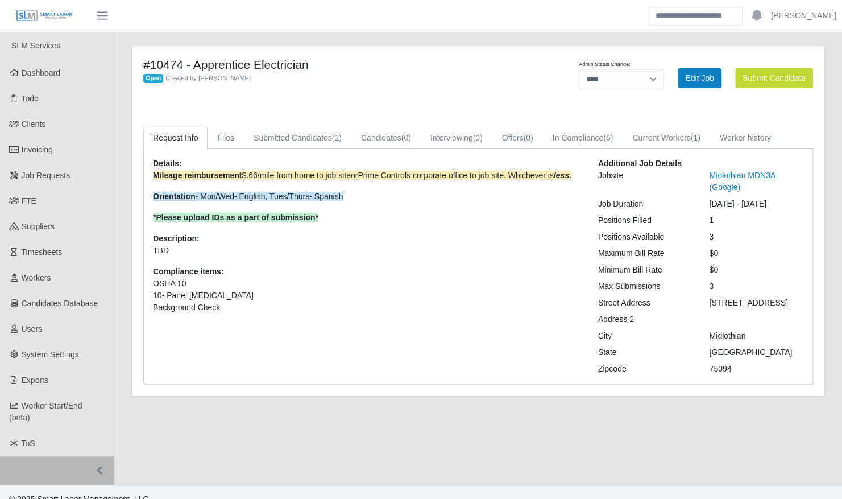
click at [502, 180] on p "Mileage reimbursement $.66/mile from home to job site or Prime Controls corpora…" at bounding box center [367, 196] width 428 height 54
drag, startPoint x: 200, startPoint y: 195, endPoint x: 270, endPoint y: 193, distance: 70.0
click at [270, 193] on span "Orientation - Mon/Wed- English, Tues/Thurs- Spanish" at bounding box center [248, 196] width 190 height 9
drag, startPoint x: 270, startPoint y: 193, endPoint x: 345, endPoint y: 198, distance: 74.6
click at [345, 198] on p "Orientation - Mon/Wed- English, Tues/Thurs- Spanish" at bounding box center [367, 197] width 428 height 12
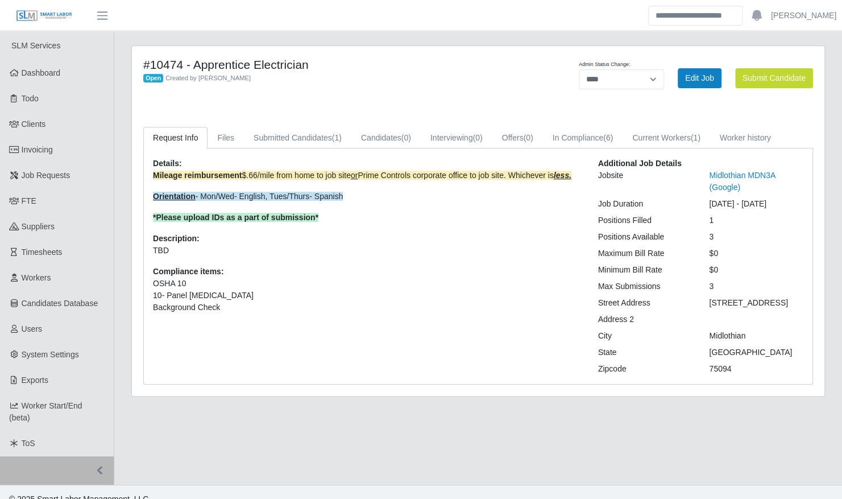
drag, startPoint x: 345, startPoint y: 198, endPoint x: 402, endPoint y: 206, distance: 57.4
click at [402, 206] on p "Mileage reimbursement $.66/mile from home to job site or Prime Controls corpora…" at bounding box center [367, 196] width 428 height 54
click at [55, 179] on span "Job Requests" at bounding box center [46, 175] width 49 height 9
select select "****"
click at [40, 129] on link "Clients" at bounding box center [57, 124] width 114 height 26
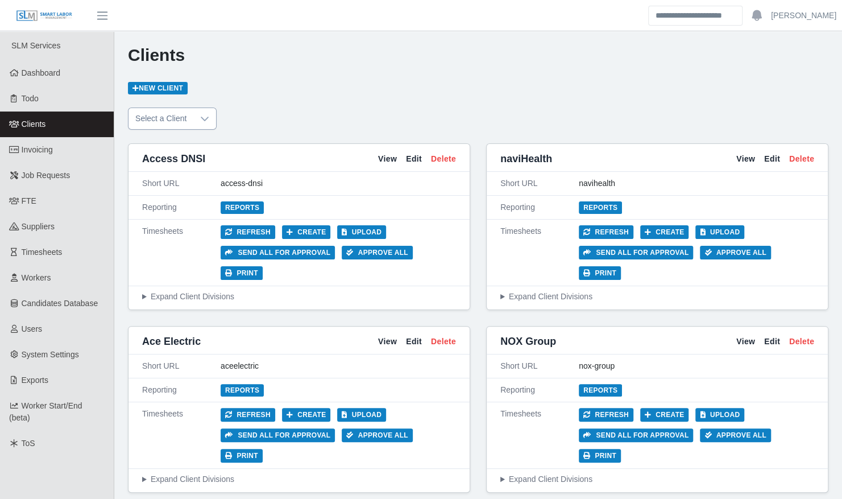
click at [197, 126] on div at bounding box center [204, 118] width 23 height 21
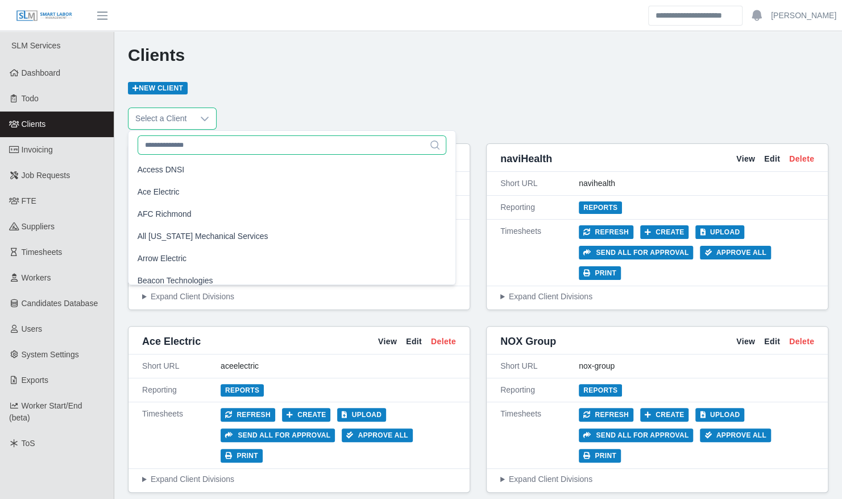
click at [214, 148] on input "text" at bounding box center [292, 144] width 309 height 19
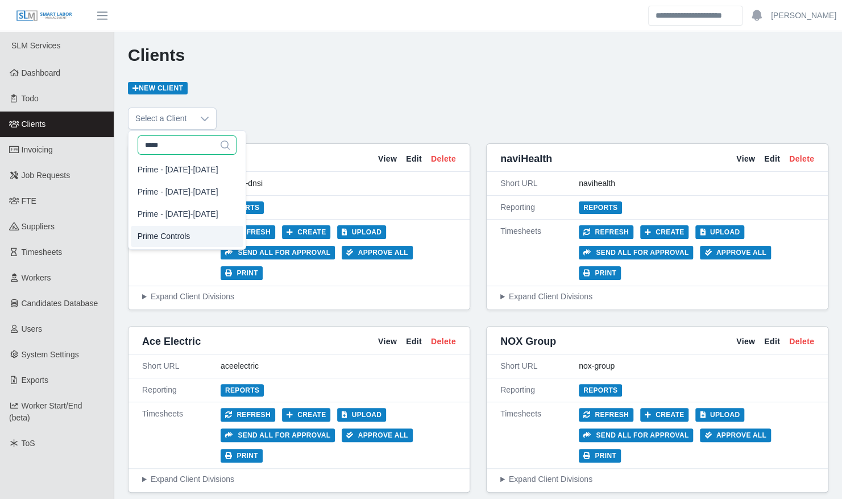
type input "*****"
click at [204, 235] on li "Prime Controls" at bounding box center [187, 236] width 113 height 21
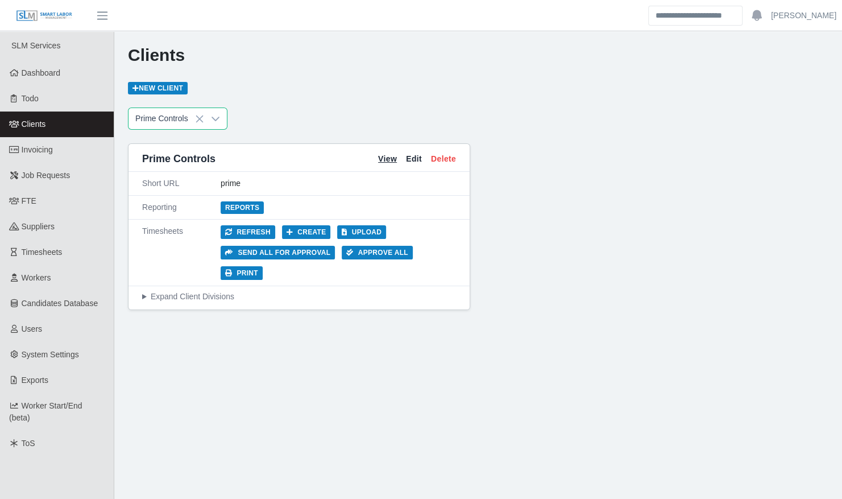
click at [384, 164] on link "View" at bounding box center [387, 159] width 19 height 12
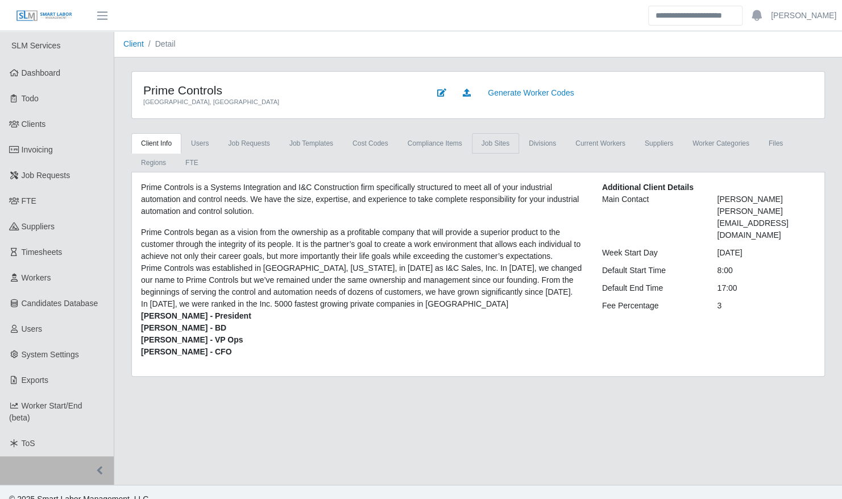
click at [483, 147] on link "job sites" at bounding box center [495, 143] width 47 height 20
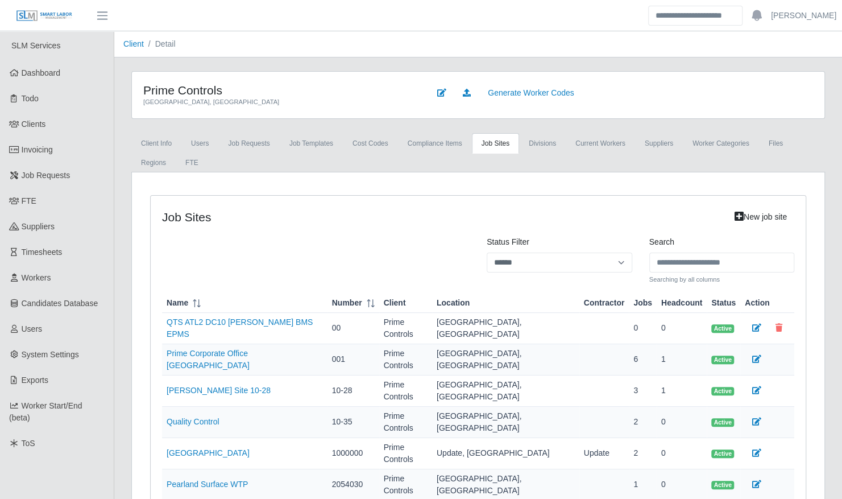
click at [250, 349] on link "Prime Corporate Office [GEOGRAPHIC_DATA]" at bounding box center [208, 359] width 83 height 21
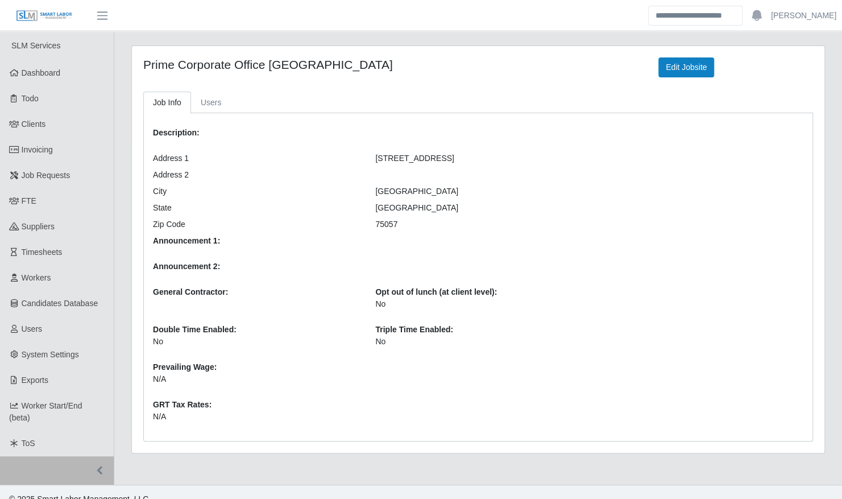
drag, startPoint x: 405, startPoint y: 224, endPoint x: 354, endPoint y: 149, distance: 90.5
click at [354, 149] on div "Description: Address 1 401 E Corporate Drive Address 2 City Lewisville State TX…" at bounding box center [366, 276] width 445 height 309
drag, startPoint x: 354, startPoint y: 149, endPoint x: 431, endPoint y: 168, distance: 79.2
click at [431, 169] on div at bounding box center [478, 175] width 222 height 12
click at [420, 169] on div at bounding box center [478, 175] width 222 height 12
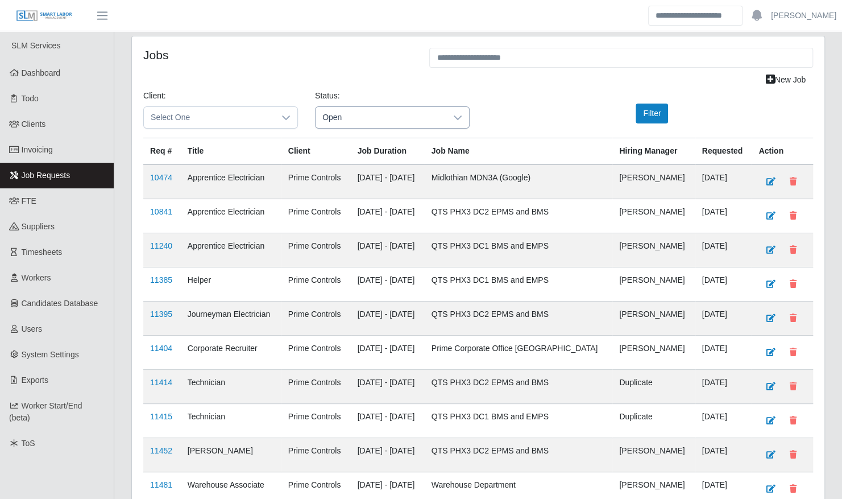
click at [456, 117] on icon at bounding box center [458, 117] width 8 height 5
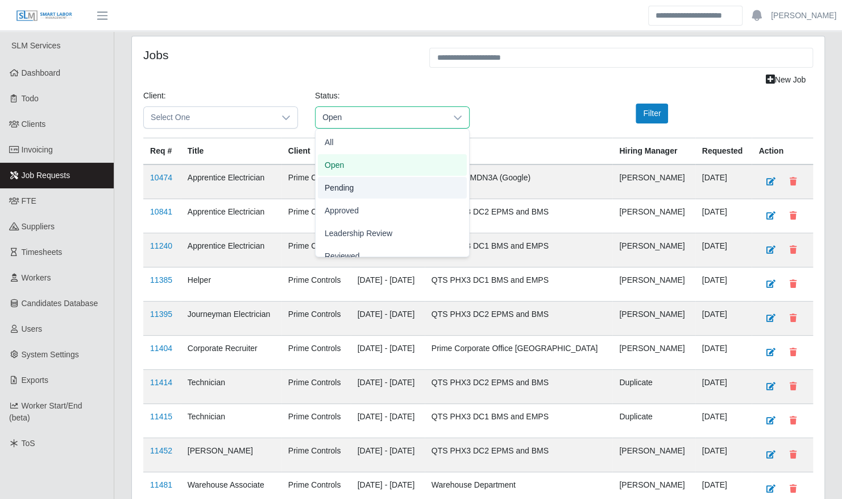
click at [382, 188] on li "Pending" at bounding box center [392, 188] width 149 height 22
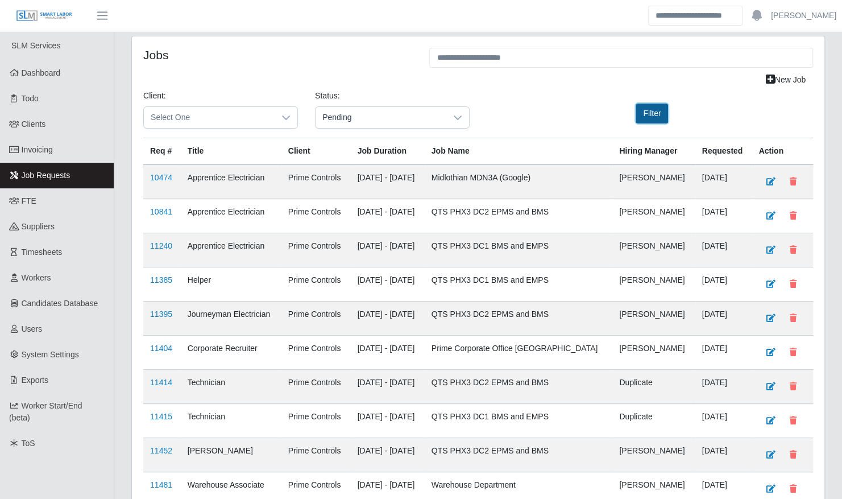
click at [645, 111] on button "Filter" at bounding box center [652, 114] width 32 height 20
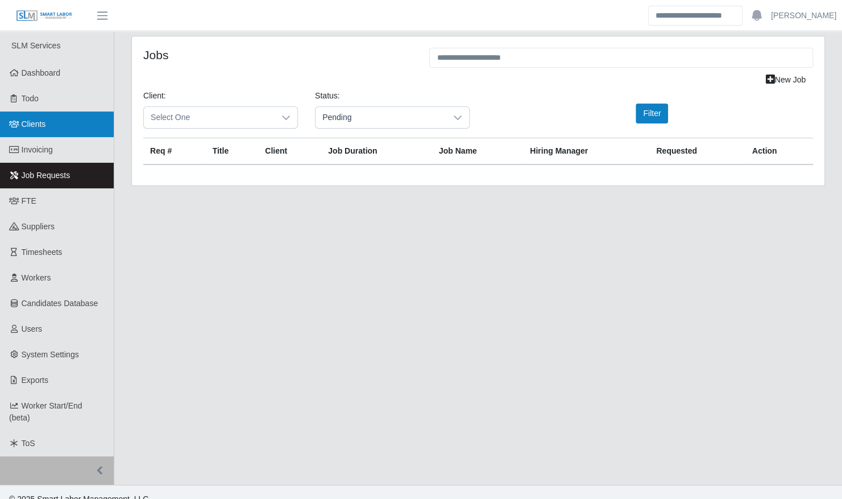
click at [38, 125] on span "Clients" at bounding box center [34, 123] width 24 height 9
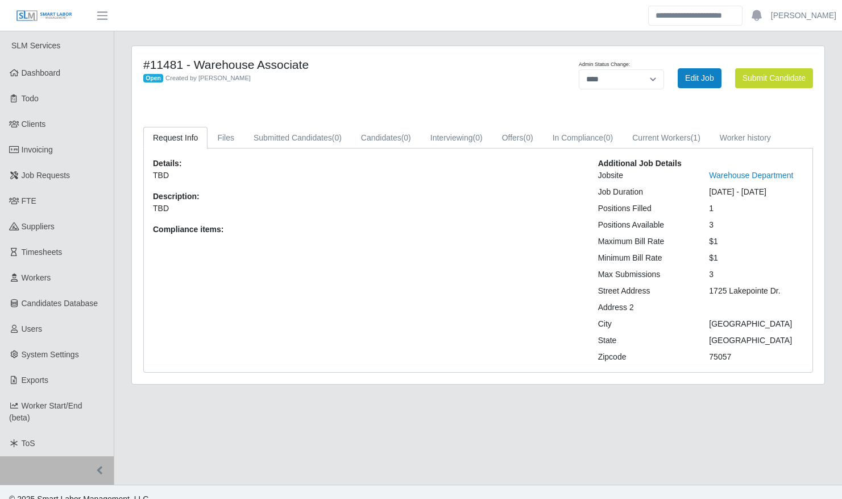
select select "****"
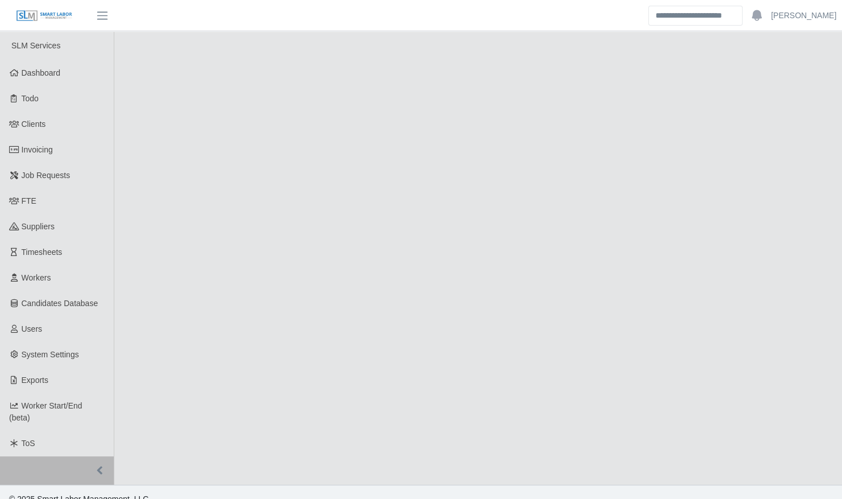
select select "****"
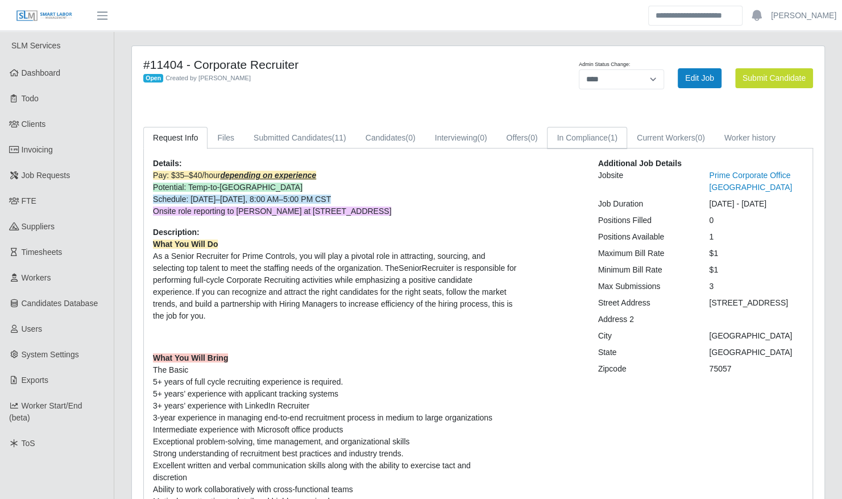
click at [573, 135] on link "In Compliance (1)" at bounding box center [587, 138] width 80 height 22
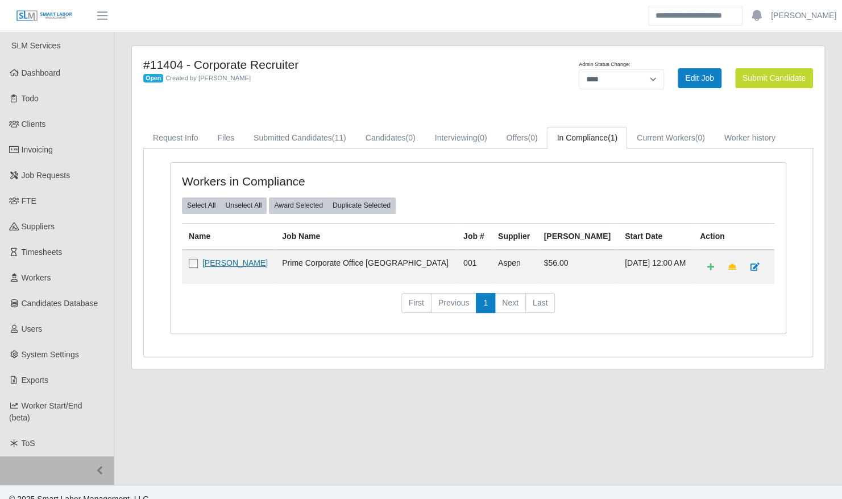
click at [233, 260] on link "Lehlieh Garyu" at bounding box center [234, 262] width 65 height 9
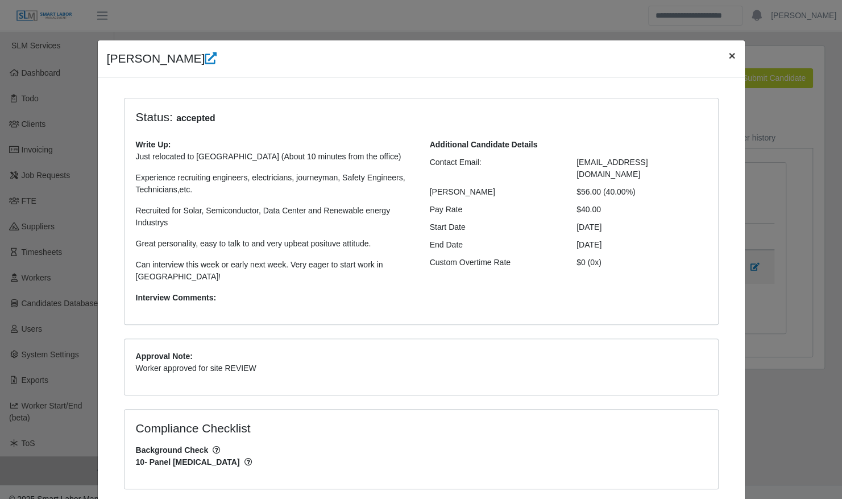
click at [729, 58] on span "×" at bounding box center [732, 55] width 7 height 13
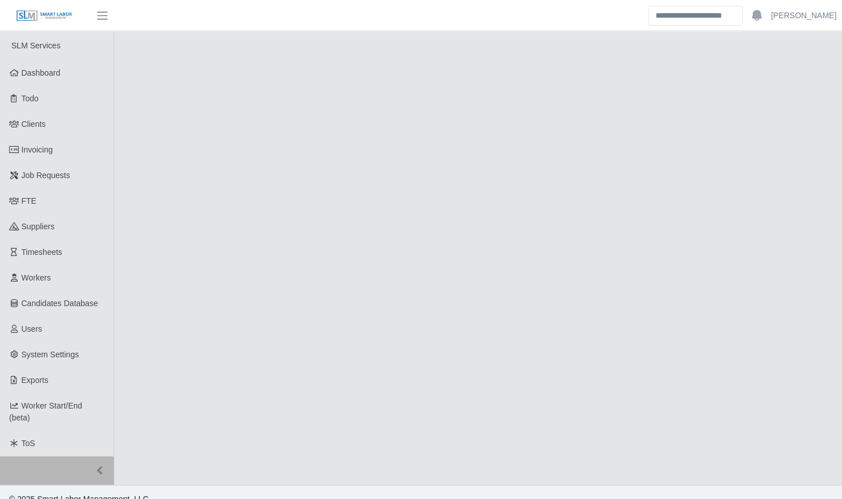
select select "****"
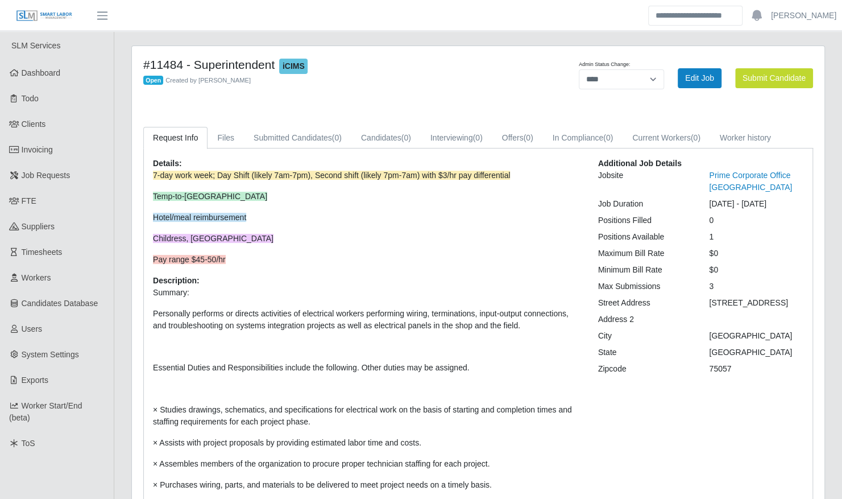
drag, startPoint x: 738, startPoint y: 377, endPoint x: 669, endPoint y: 284, distance: 115.8
drag, startPoint x: 669, startPoint y: 284, endPoint x: 779, endPoint y: 319, distance: 115.1
click at [779, 319] on div at bounding box center [756, 319] width 111 height 12
click at [766, 320] on div at bounding box center [756, 319] width 111 height 12
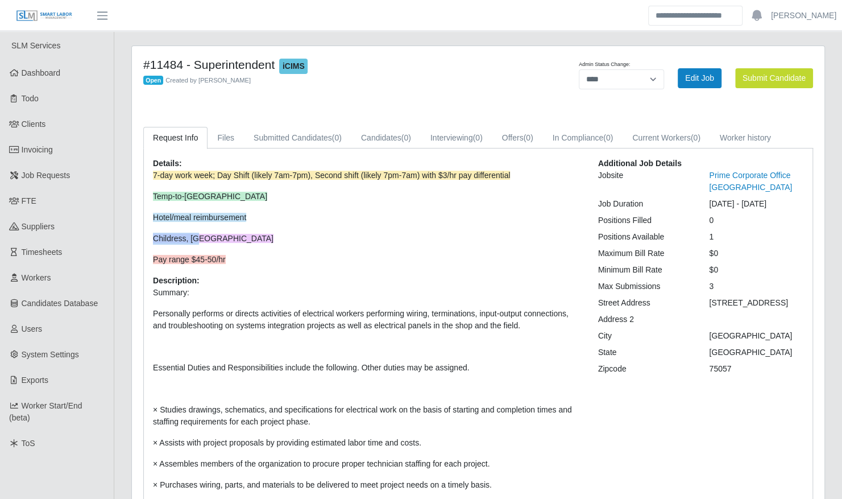
drag, startPoint x: 200, startPoint y: 234, endPoint x: 151, endPoint y: 235, distance: 48.9
drag, startPoint x: 151, startPoint y: 235, endPoint x: 198, endPoint y: 240, distance: 46.9
click at [198, 240] on p "Childress, TX" at bounding box center [367, 239] width 428 height 12
click at [209, 240] on p "Childress, TX" at bounding box center [367, 239] width 428 height 12
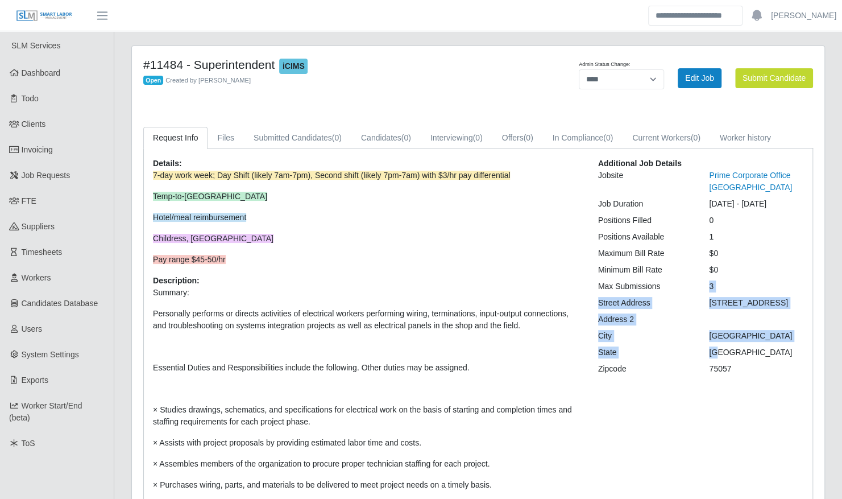
drag, startPoint x: 709, startPoint y: 283, endPoint x: 738, endPoint y: 349, distance: 72.8
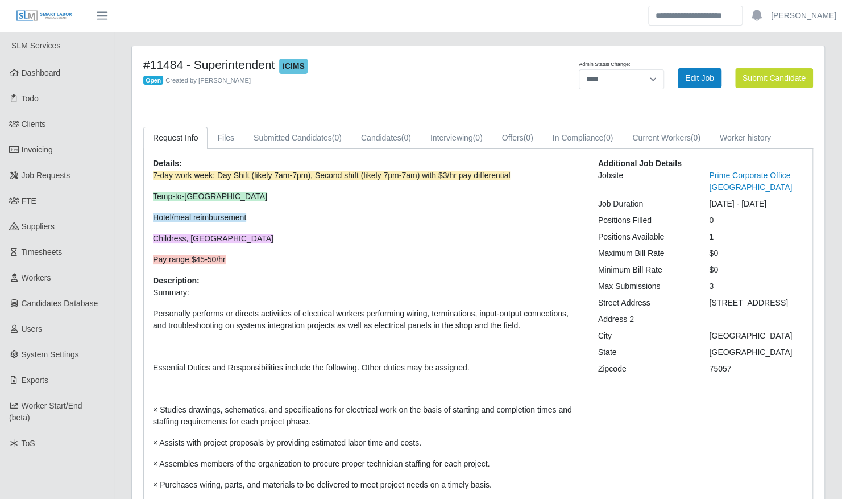
drag, startPoint x: 738, startPoint y: 349, endPoint x: 757, endPoint y: 367, distance: 25.8
click at [759, 363] on div "75057" at bounding box center [756, 369] width 111 height 12
drag, startPoint x: 314, startPoint y: 175, endPoint x: 518, endPoint y: 173, distance: 204.2
click at [518, 173] on p "7-day work week; Day Shift (likely 7am-7pm), Second shift (likely 7pm-7am) with…" at bounding box center [367, 175] width 428 height 12
drag, startPoint x: 518, startPoint y: 173, endPoint x: 450, endPoint y: 183, distance: 68.5
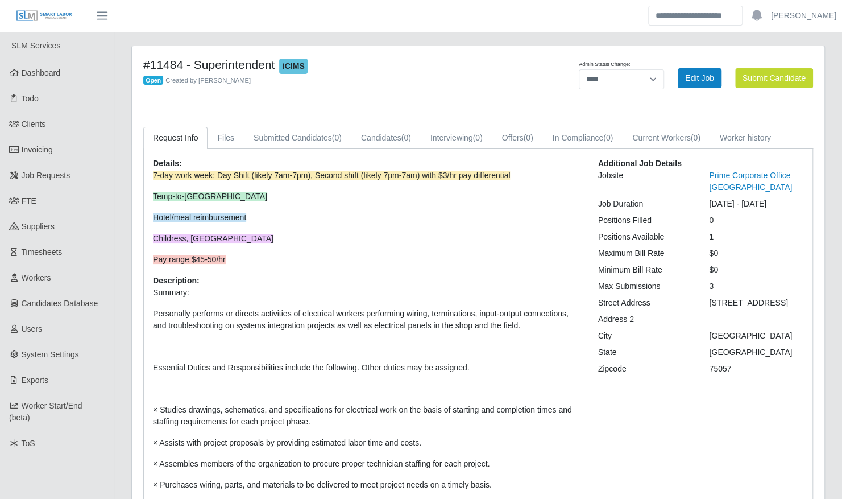
click at [450, 183] on p "7-day work week; Day Shift (likely 7am-7pm), Second shift (likely 7pm-7am) with…" at bounding box center [367, 217] width 428 height 96
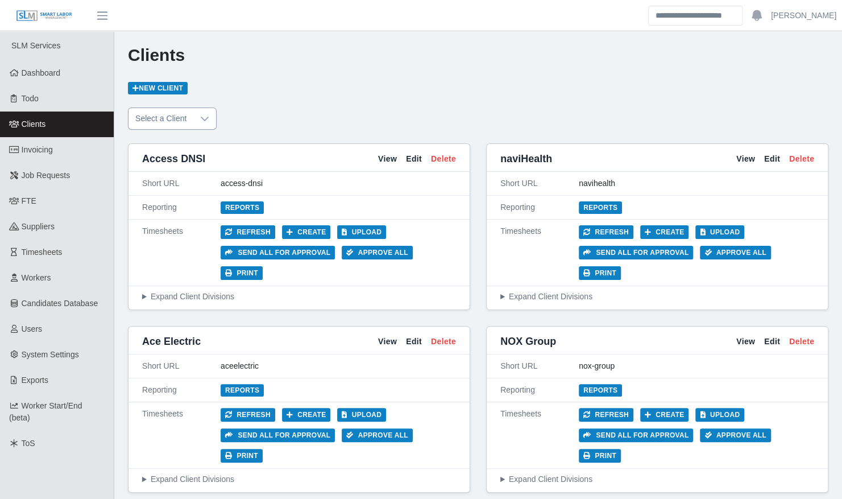
click at [201, 118] on icon at bounding box center [205, 119] width 8 height 5
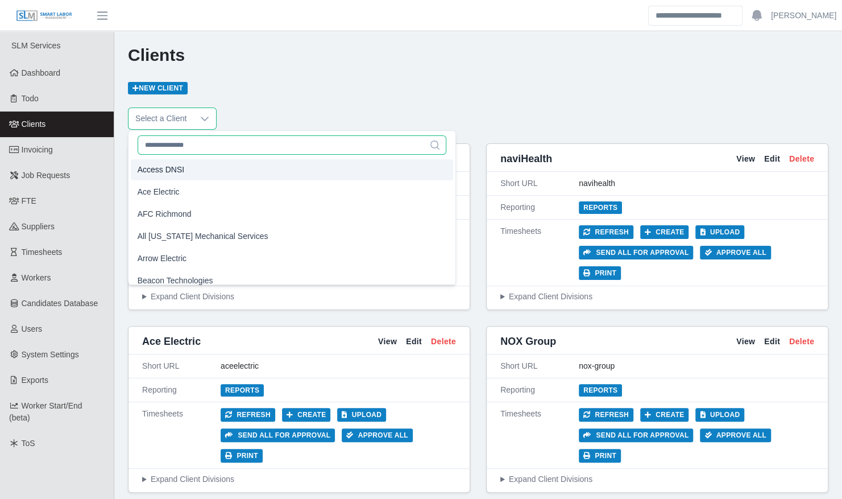
click at [190, 147] on input "text" at bounding box center [292, 144] width 309 height 19
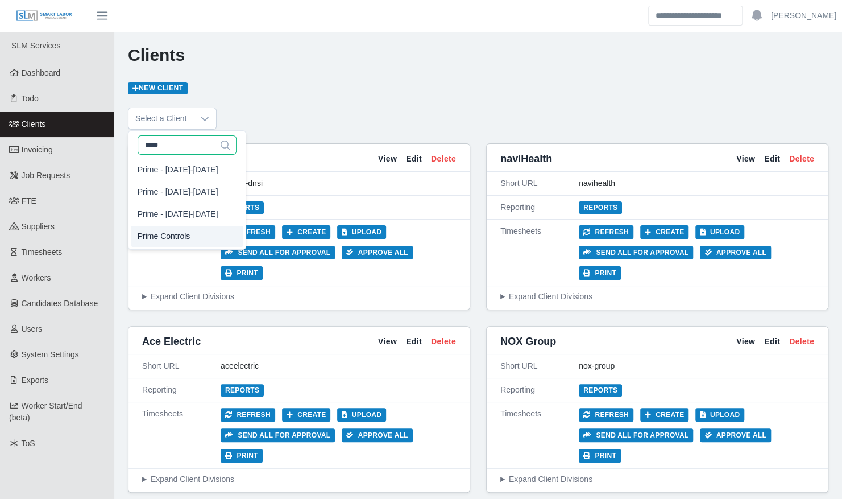
type input "*****"
click at [176, 234] on span "Prime Controls" at bounding box center [164, 236] width 53 height 12
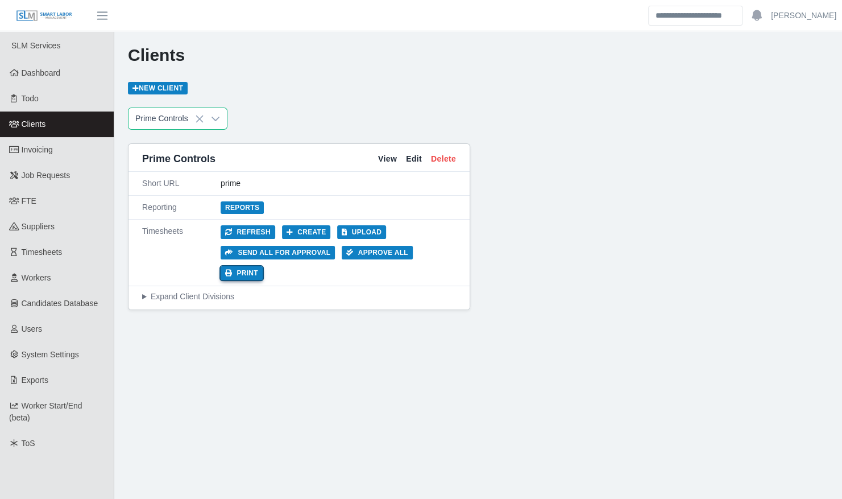
click at [263, 266] on button "Print" at bounding box center [242, 273] width 42 height 14
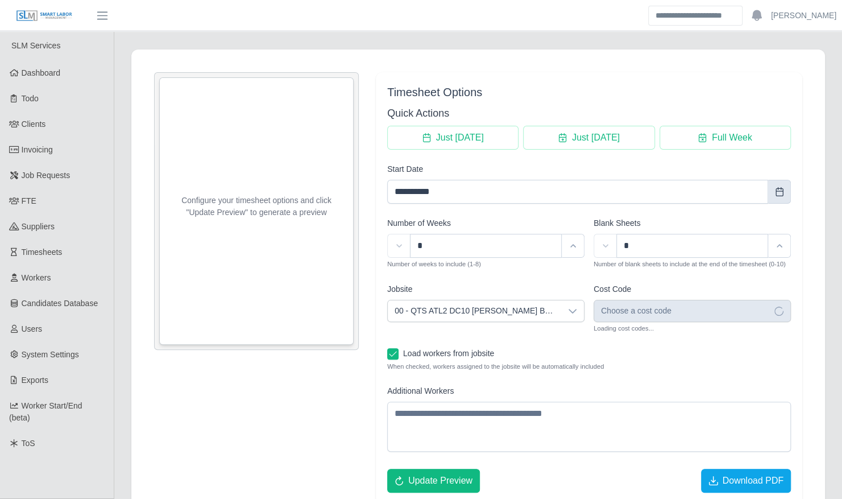
click at [782, 193] on icon "Choose Date" at bounding box center [779, 191] width 9 height 9
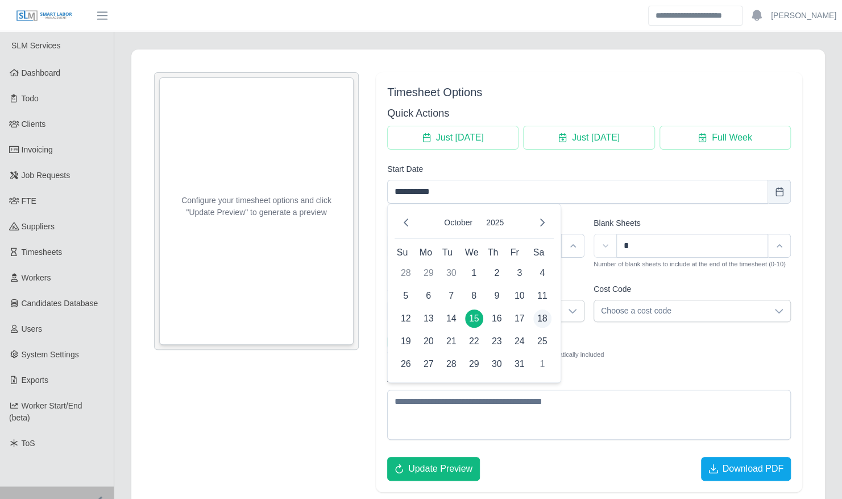
click at [545, 316] on span "18" at bounding box center [543, 318] width 18 height 18
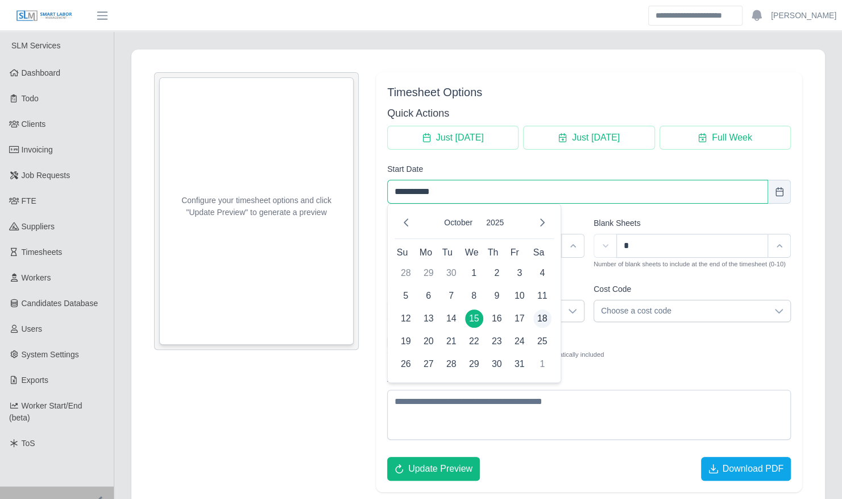
type input "**********"
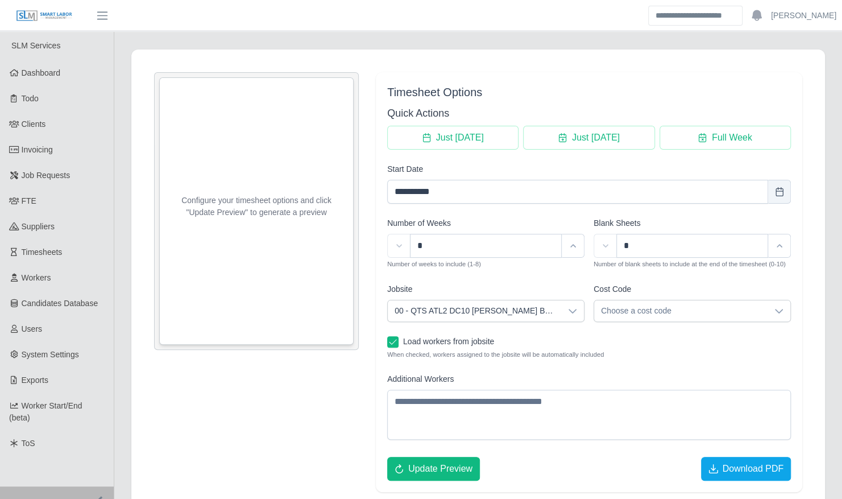
click at [574, 312] on icon at bounding box center [572, 311] width 9 height 9
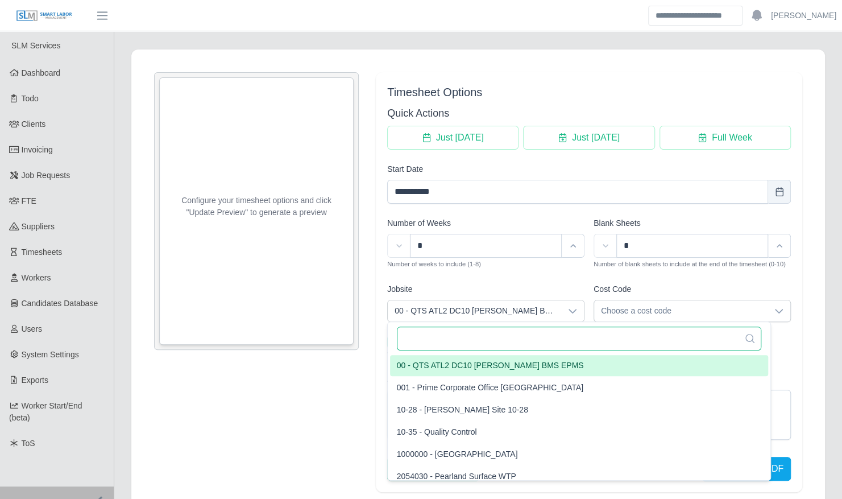
click at [548, 336] on input "text" at bounding box center [579, 338] width 365 height 24
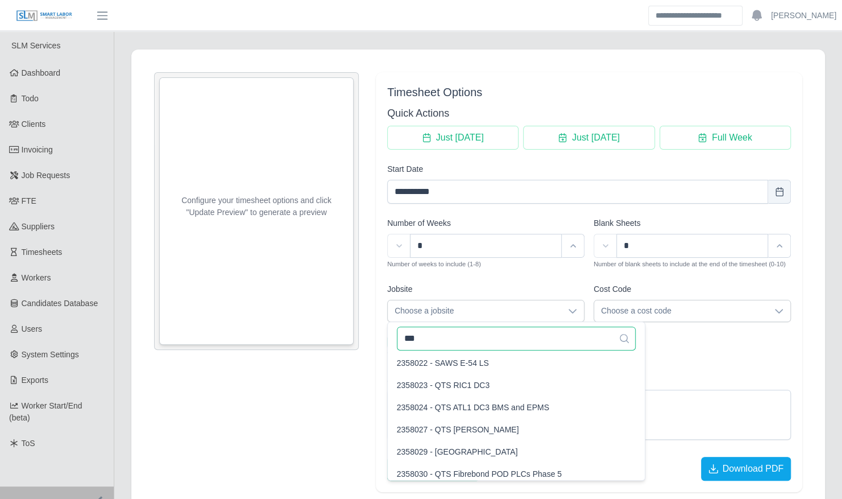
scroll to position [164, 0]
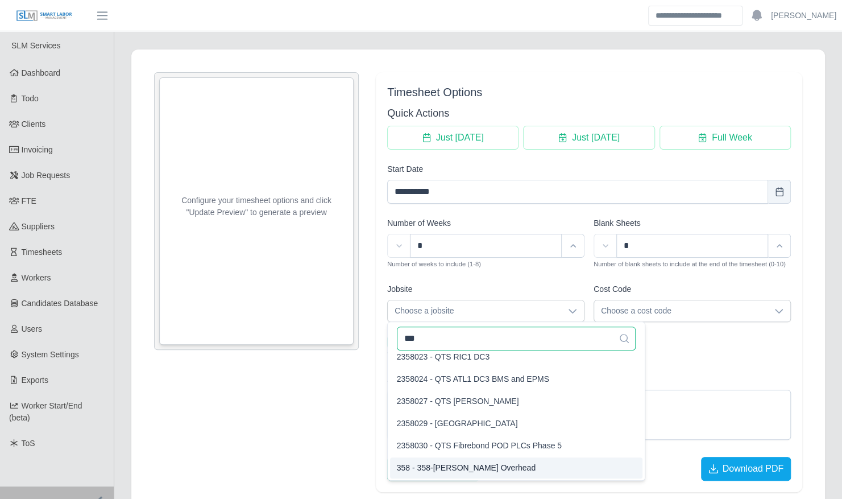
type input "***"
click at [479, 469] on span "358 - 358-[PERSON_NAME] Overhead" at bounding box center [466, 468] width 139 height 12
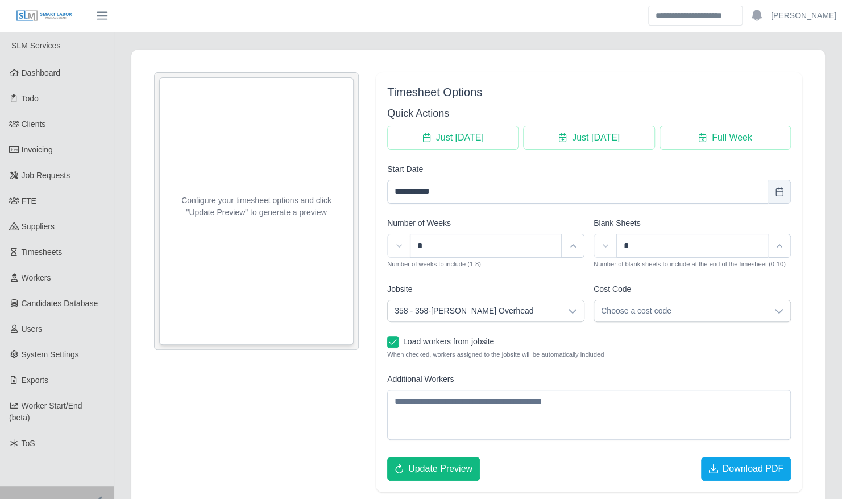
click at [621, 306] on span "Choose a cost code" at bounding box center [680, 310] width 173 height 21
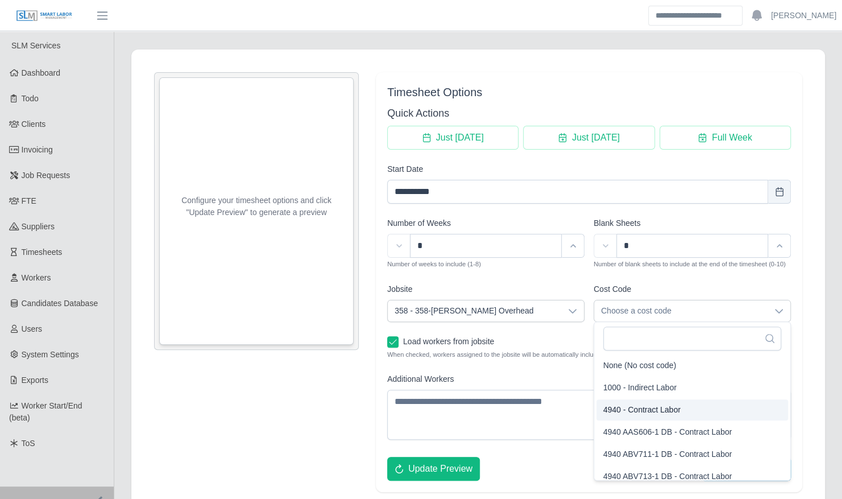
click at [625, 412] on span "4940 - Contract Labor" at bounding box center [641, 410] width 77 height 12
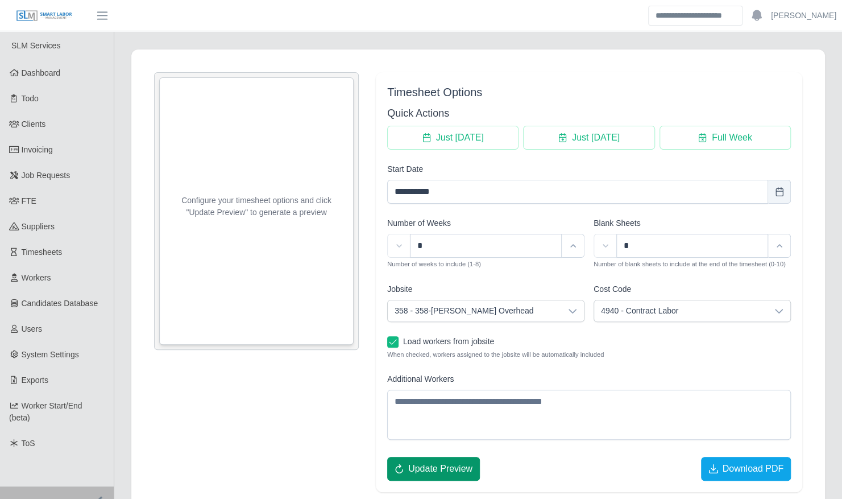
click at [452, 462] on span "Update Preview" at bounding box center [440, 469] width 64 height 14
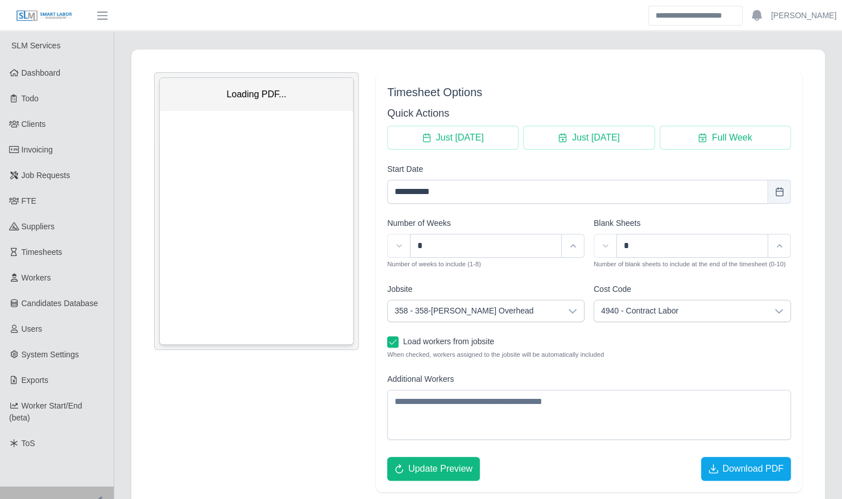
scroll to position [0, 0]
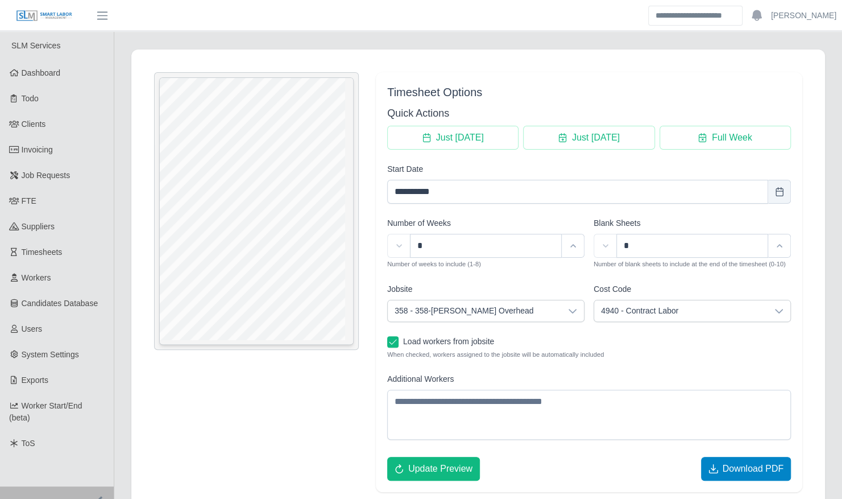
click at [727, 465] on span "Download PDF" at bounding box center [752, 469] width 61 height 14
click at [662, 77] on div "**********" at bounding box center [589, 282] width 427 height 420
